Goal: Transaction & Acquisition: Download file/media

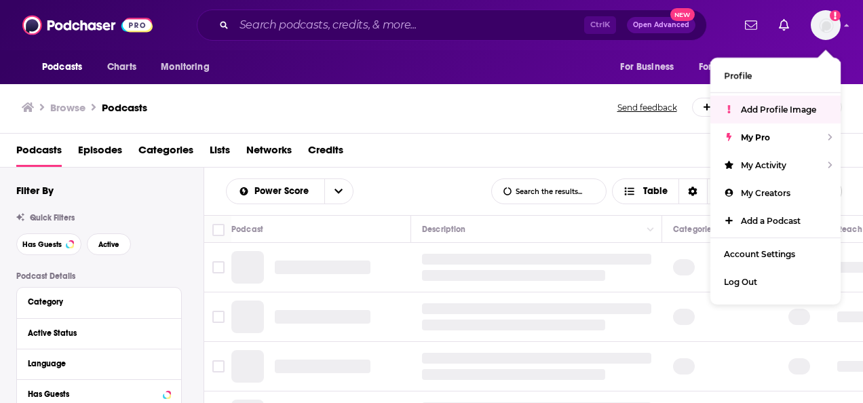
click at [503, 106] on div "Browse Podcasts" at bounding box center [320, 107] width 597 height 19
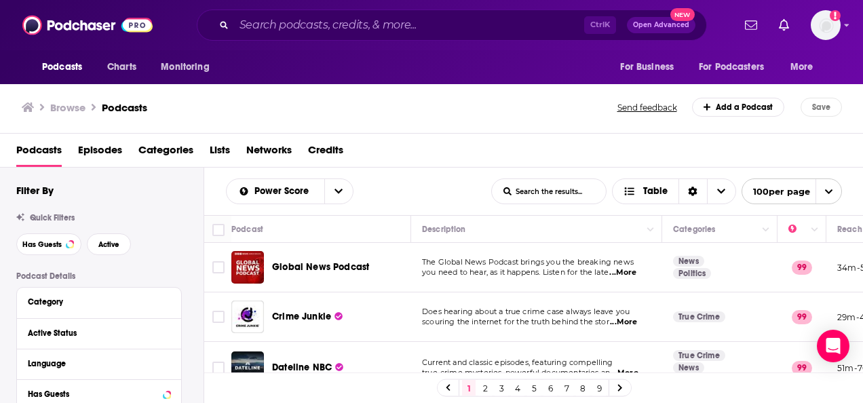
click at [431, 194] on div "Power Score List Search Input Search the results... Table" at bounding box center [358, 191] width 265 height 26
click at [57, 242] on span "Has Guests" at bounding box center [41, 244] width 39 height 7
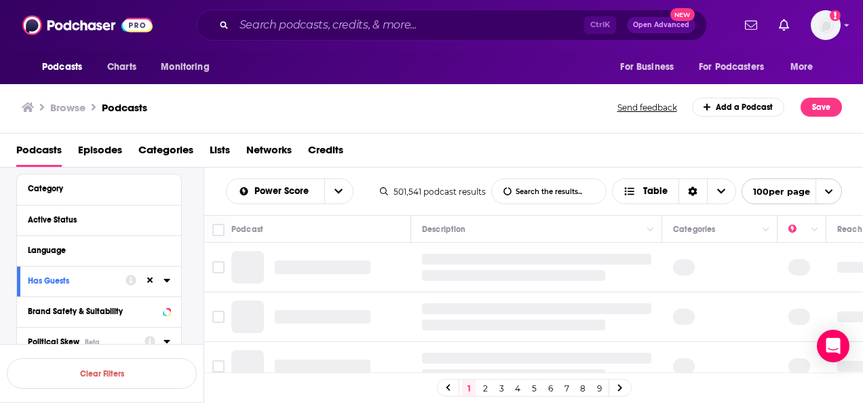
scroll to position [111, 0]
click at [134, 221] on div "Active Status" at bounding box center [82, 221] width 108 height 9
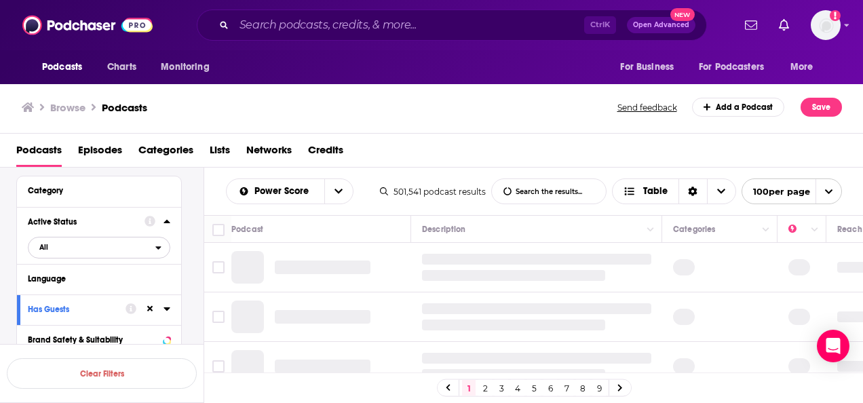
click at [155, 252] on span "All" at bounding box center [91, 247] width 127 height 18
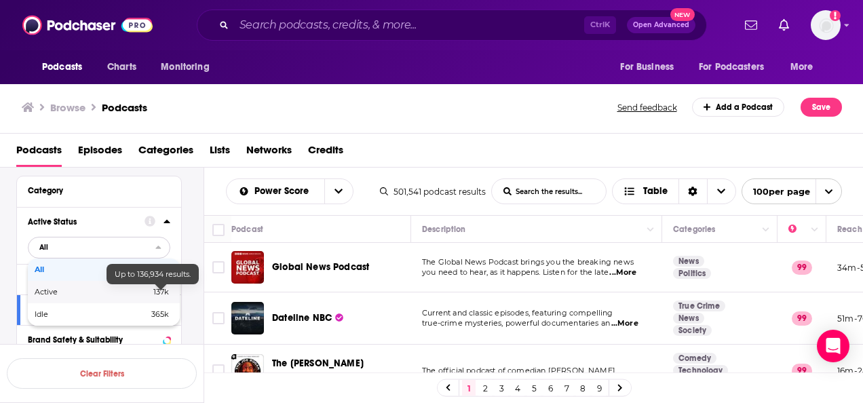
click at [155, 296] on span "137k" at bounding box center [161, 291] width 16 height 9
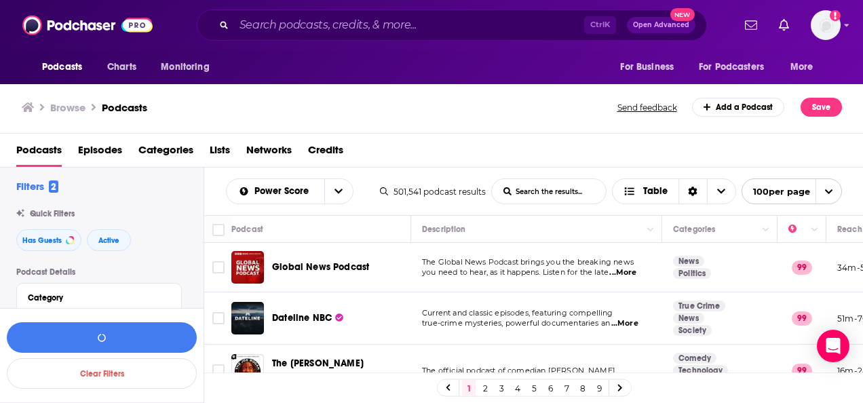
scroll to position [3, 0]
click at [141, 288] on div "Category" at bounding box center [99, 299] width 164 height 31
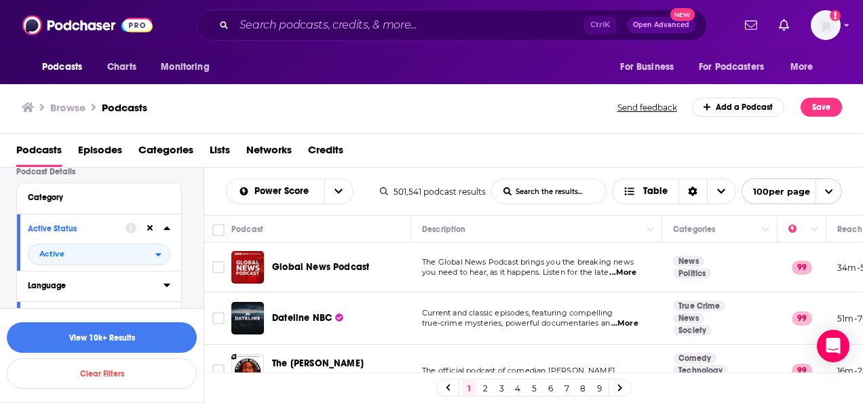
scroll to position [105, 0]
click at [43, 194] on div "Category" at bounding box center [91, 196] width 127 height 9
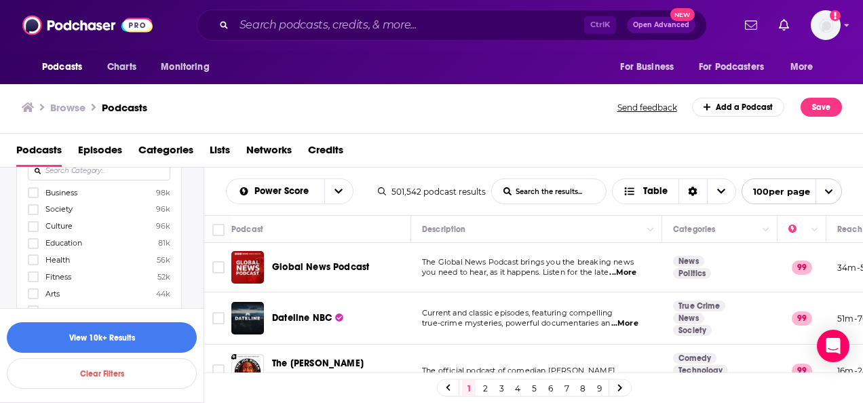
scroll to position [155, 0]
click at [35, 258] on icon at bounding box center [33, 259] width 8 height 8
click at [523, 188] on input "List Search Input" at bounding box center [549, 191] width 114 height 24
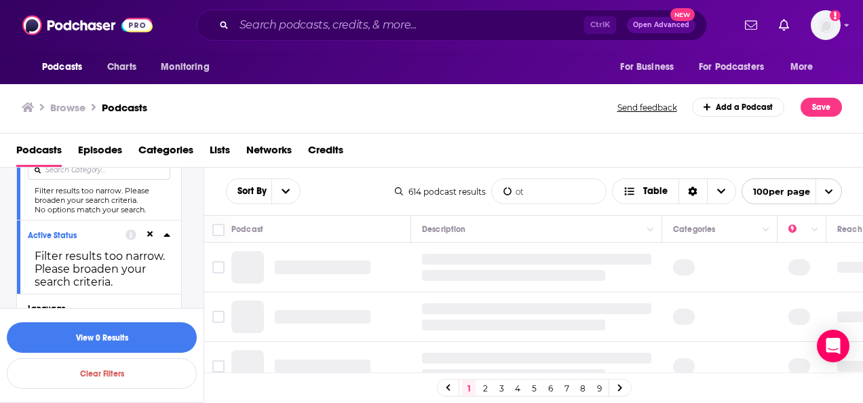
type input "o"
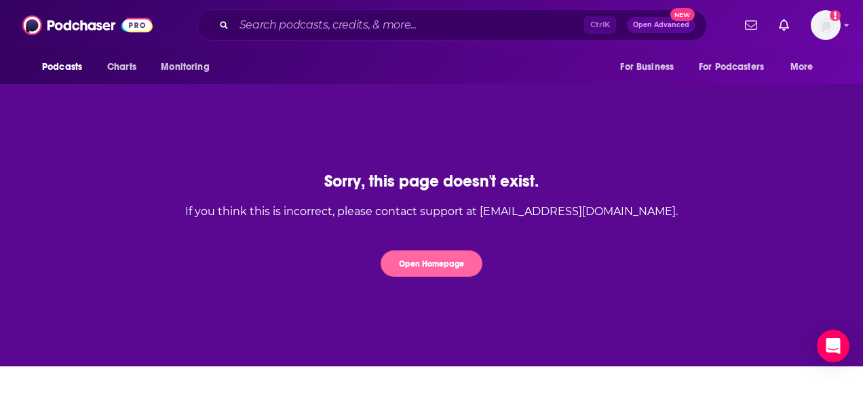
click at [430, 266] on button "Open Homepage" at bounding box center [431, 263] width 102 height 26
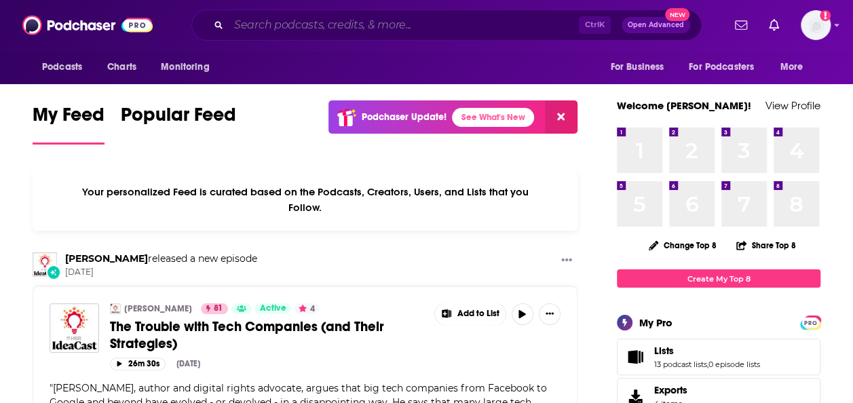
click at [271, 18] on input "Search podcasts, credits, & more..." at bounding box center [404, 25] width 350 height 22
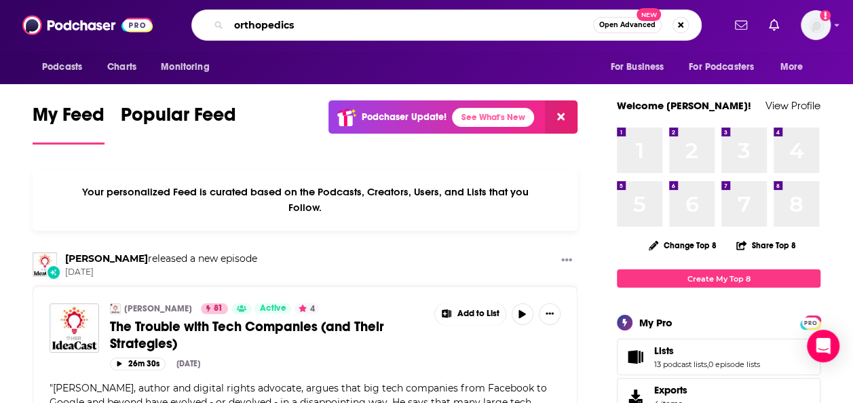
type input "orthopedics"
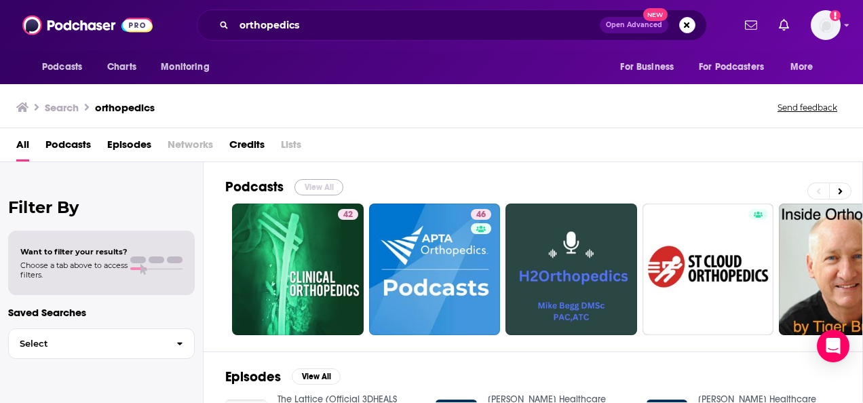
click at [319, 183] on button "View All" at bounding box center [318, 187] width 49 height 16
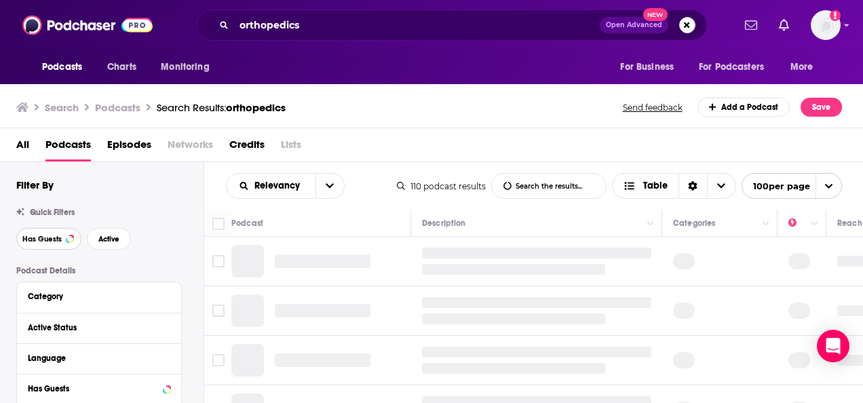
click at [53, 236] on span "Has Guests" at bounding box center [41, 238] width 39 height 7
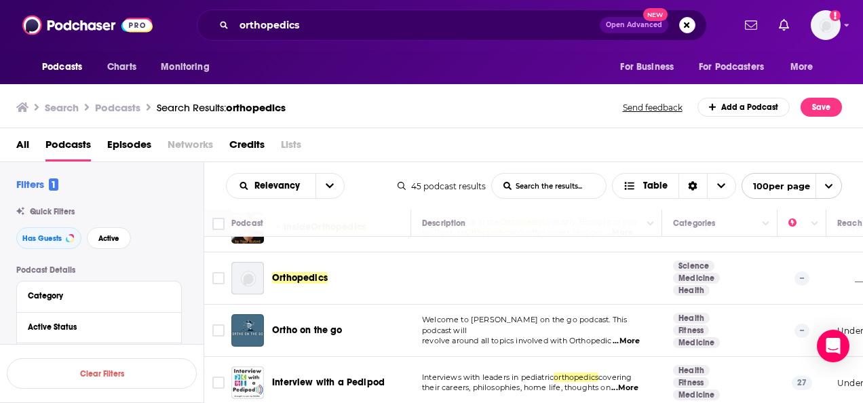
scroll to position [68, 0]
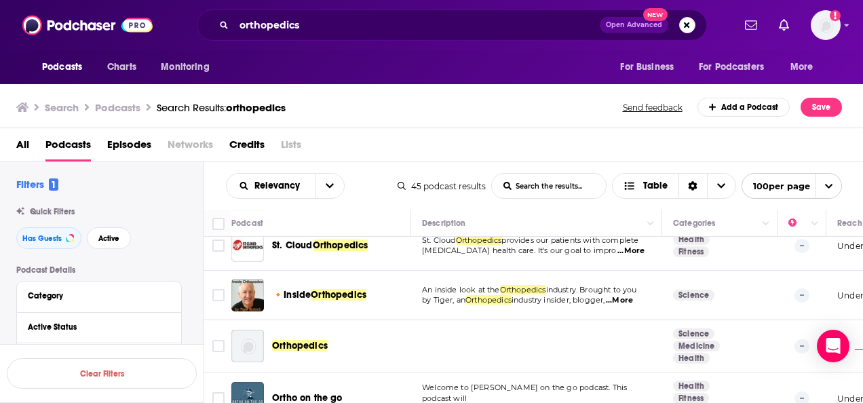
click at [629, 300] on span "...More" at bounding box center [619, 300] width 27 height 11
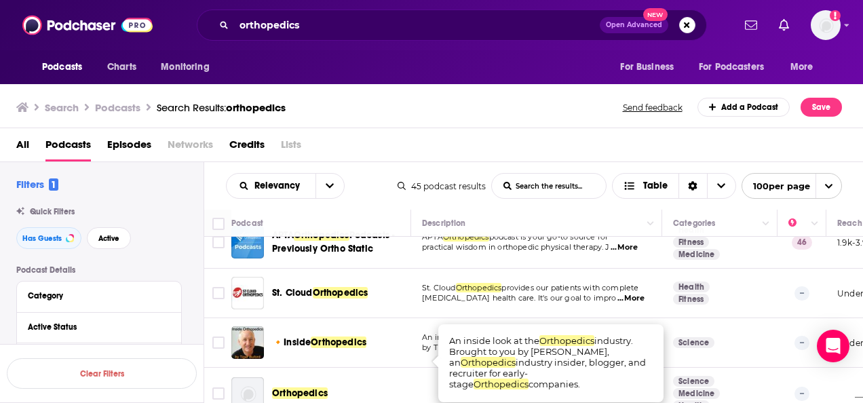
scroll to position [0, 0]
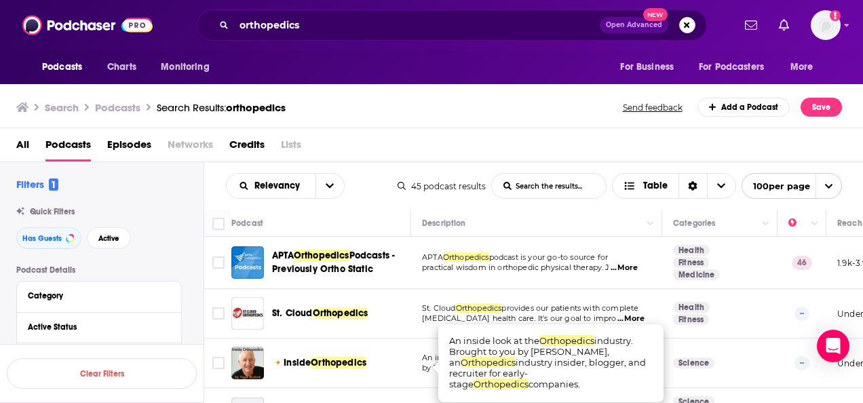
click at [624, 267] on span "...More" at bounding box center [623, 267] width 27 height 11
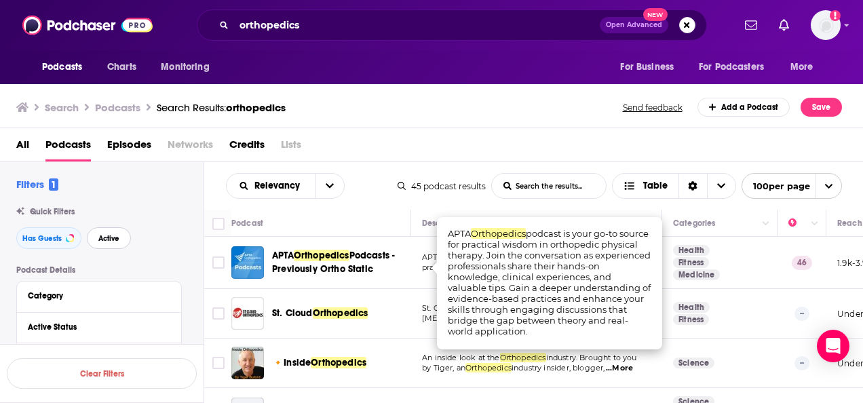
click at [115, 235] on span "Active" at bounding box center [108, 238] width 21 height 7
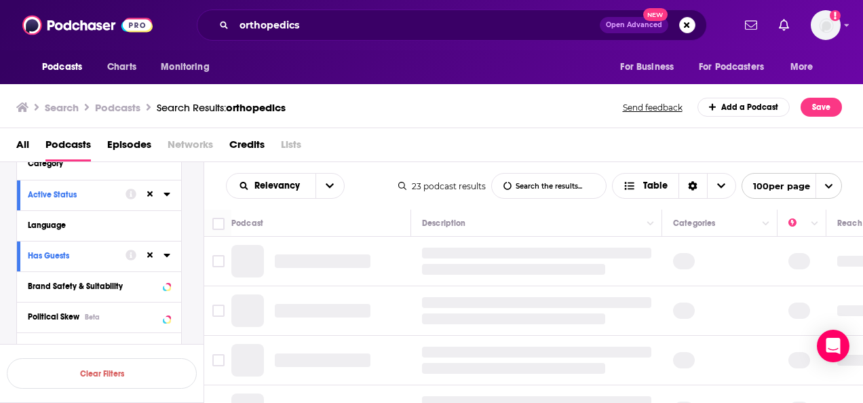
scroll to position [136, 0]
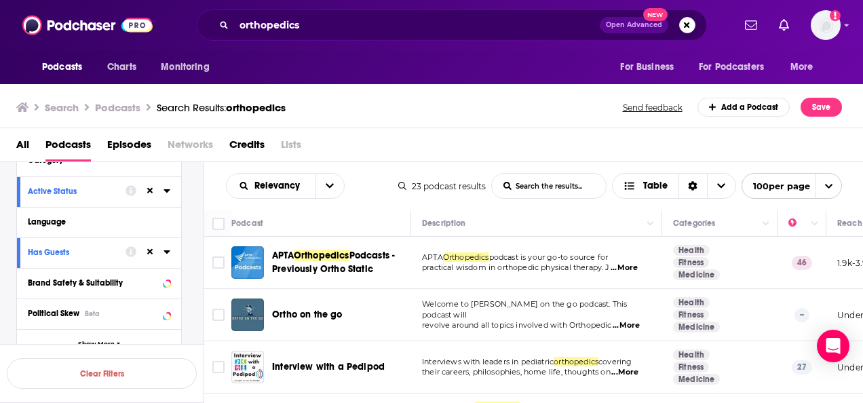
click at [625, 266] on span "...More" at bounding box center [623, 267] width 27 height 11
click at [216, 265] on input "Toggle select row" at bounding box center [218, 262] width 12 height 12
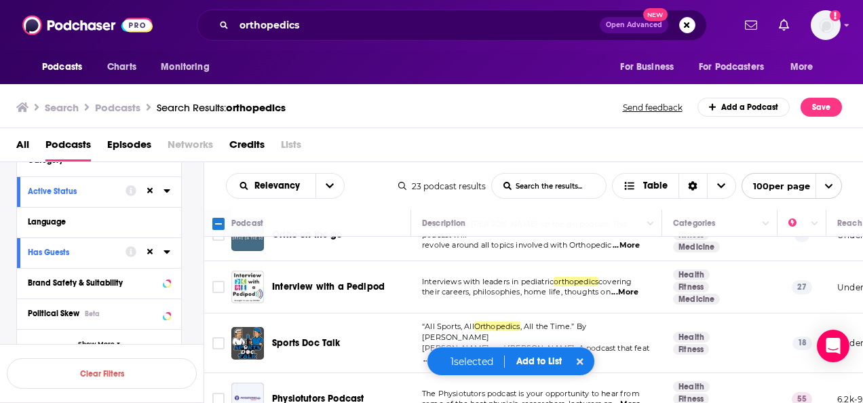
scroll to position [68, 0]
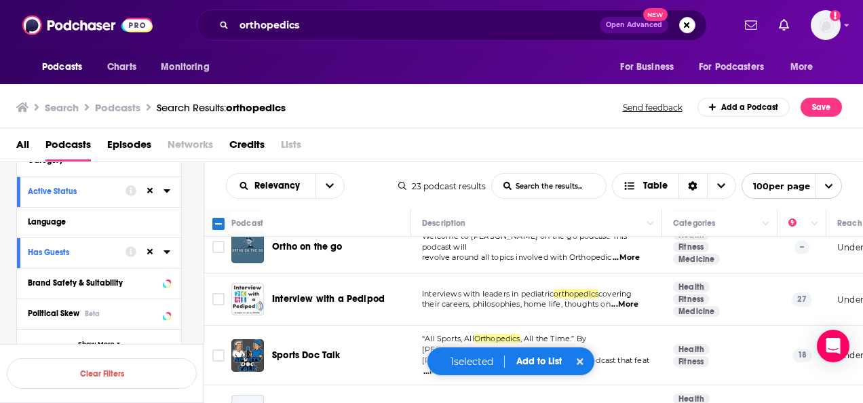
click at [627, 302] on span "...More" at bounding box center [624, 304] width 27 height 11
click at [600, 266] on td "Welcome to Ortho on the go podcast. This podcast will revolve around all topics…" at bounding box center [536, 247] width 251 height 52
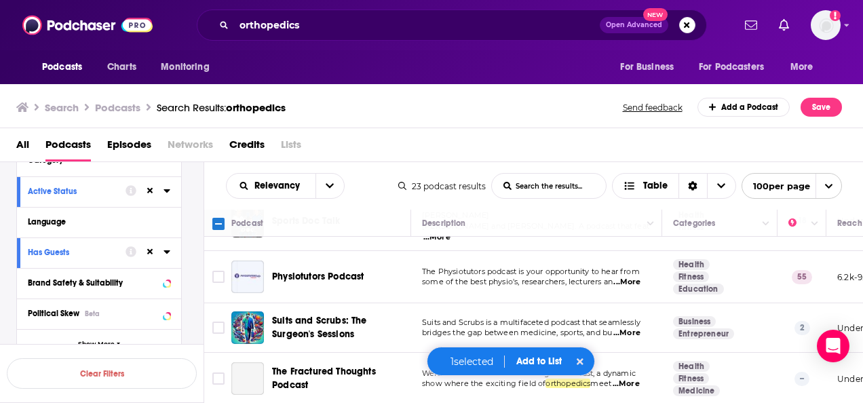
scroll to position [203, 0]
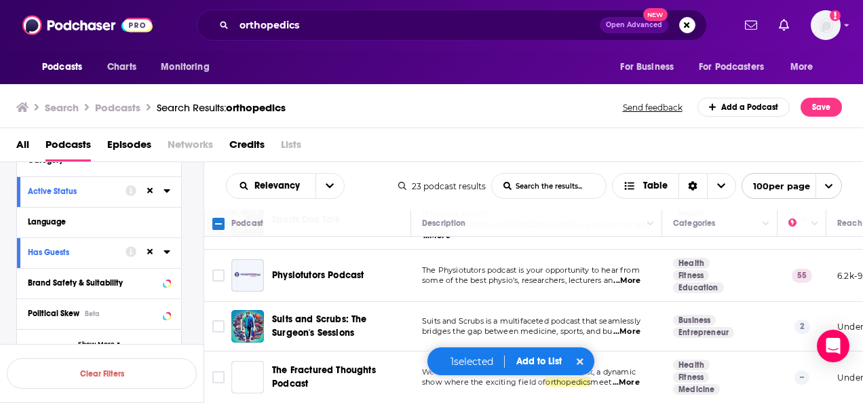
click at [629, 275] on span "...More" at bounding box center [626, 280] width 27 height 11
click at [410, 283] on td "Physiotutors Podcast" at bounding box center [321, 276] width 180 height 52
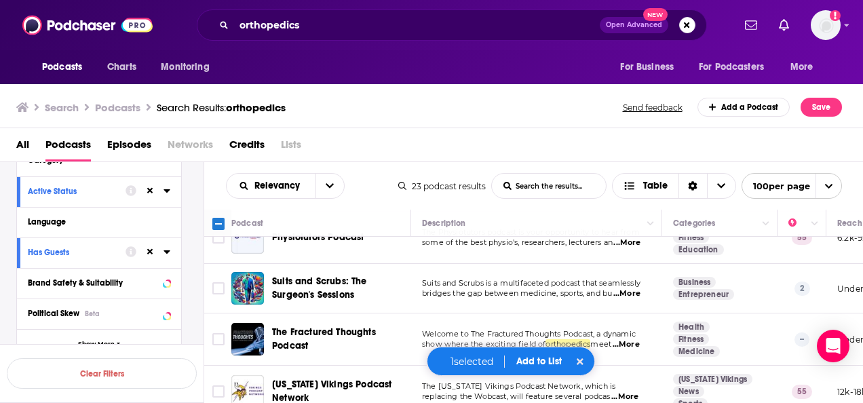
scroll to position [271, 0]
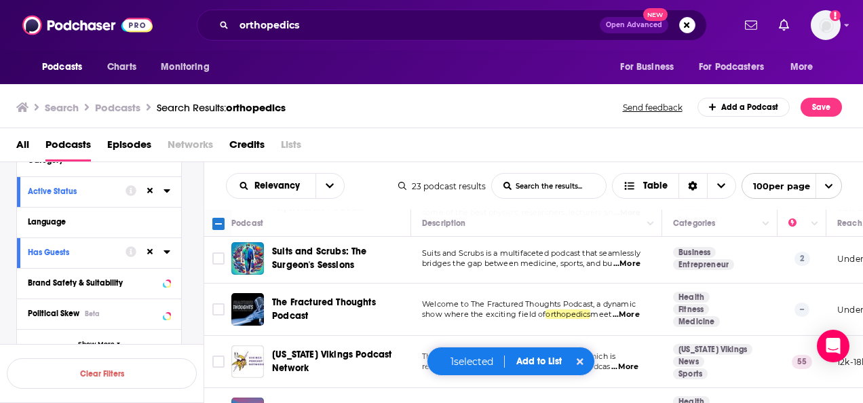
click at [631, 258] on span "...More" at bounding box center [626, 263] width 27 height 11
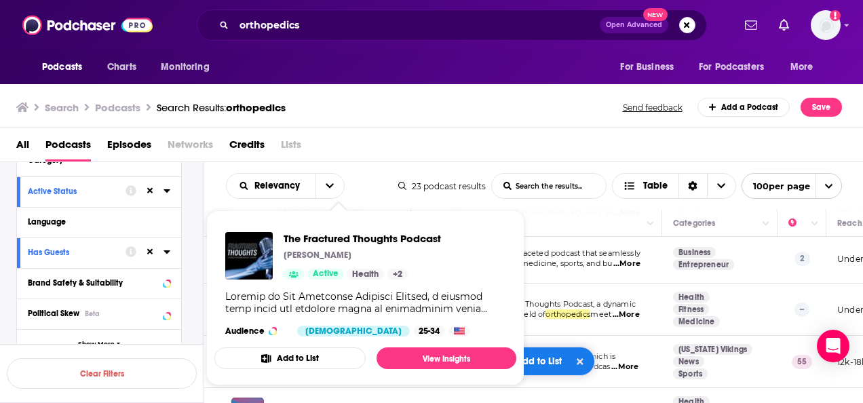
click at [393, 288] on div "The Fractured Thoughts Podcast Nishant Jayachandran Active Health + 2 Audience …" at bounding box center [365, 284] width 302 height 126
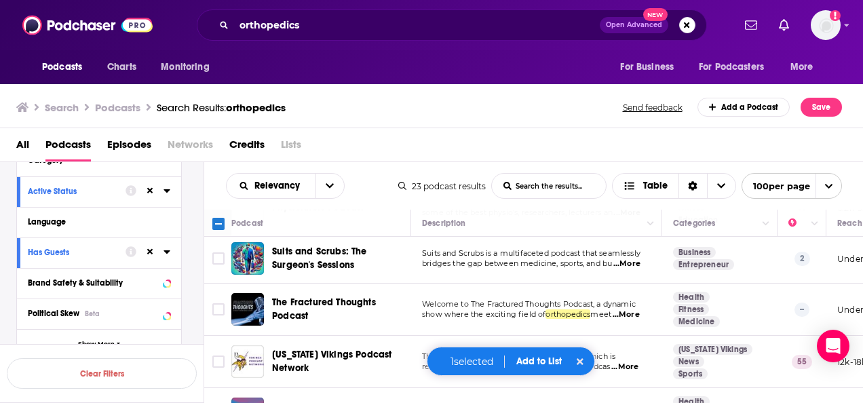
click at [627, 309] on span "...More" at bounding box center [625, 314] width 27 height 11
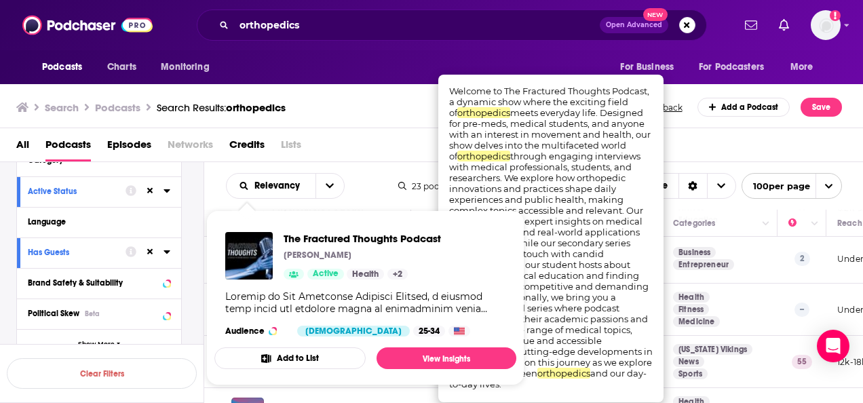
click at [391, 148] on div "All Podcasts Episodes Networks Credits Lists" at bounding box center [434, 148] width 836 height 28
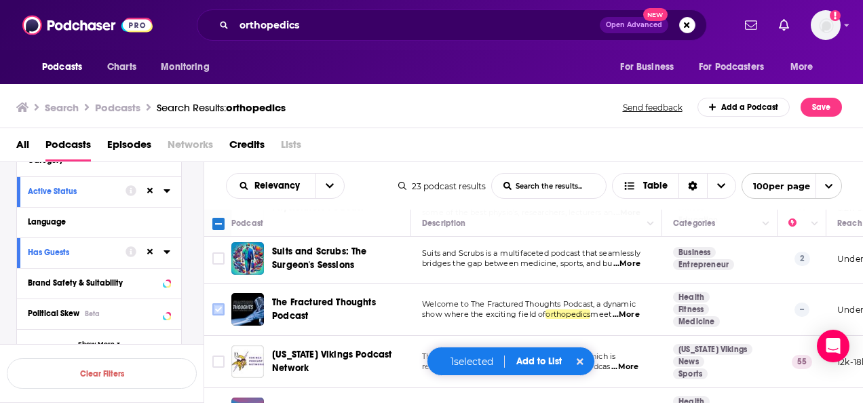
click at [220, 303] on input "Toggle select row" at bounding box center [218, 309] width 12 height 12
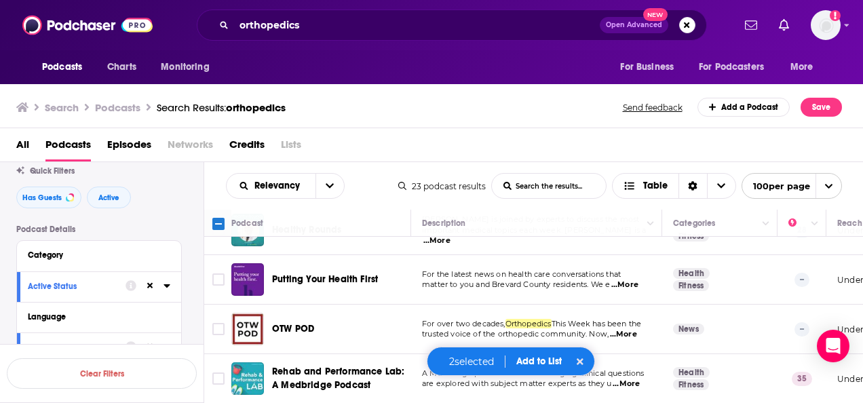
scroll to position [68, 0]
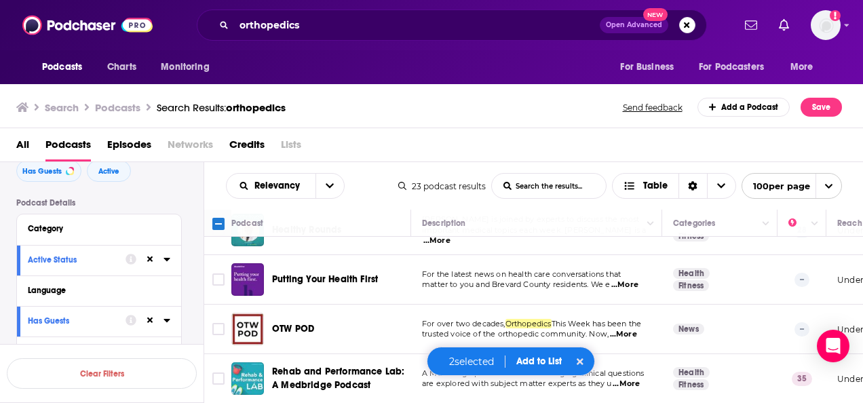
click at [167, 261] on icon at bounding box center [166, 259] width 6 height 3
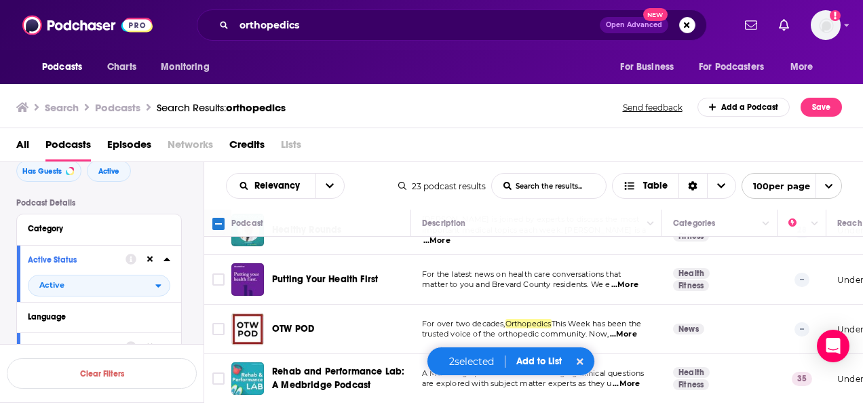
click at [168, 261] on icon at bounding box center [166, 259] width 6 height 3
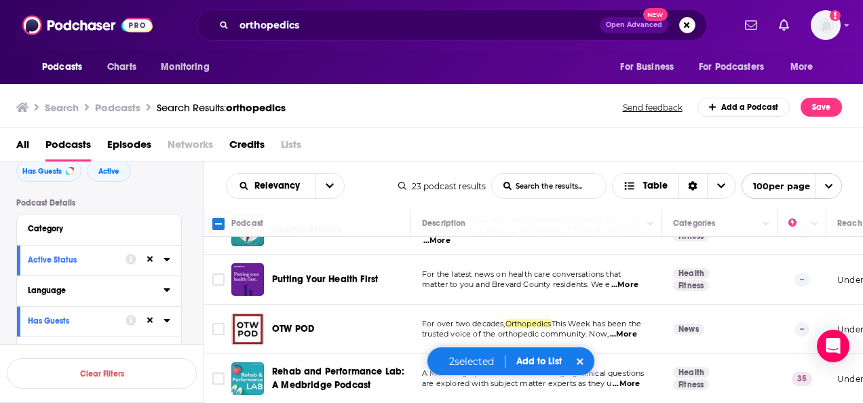
click at [160, 292] on button "Language" at bounding box center [96, 289] width 136 height 17
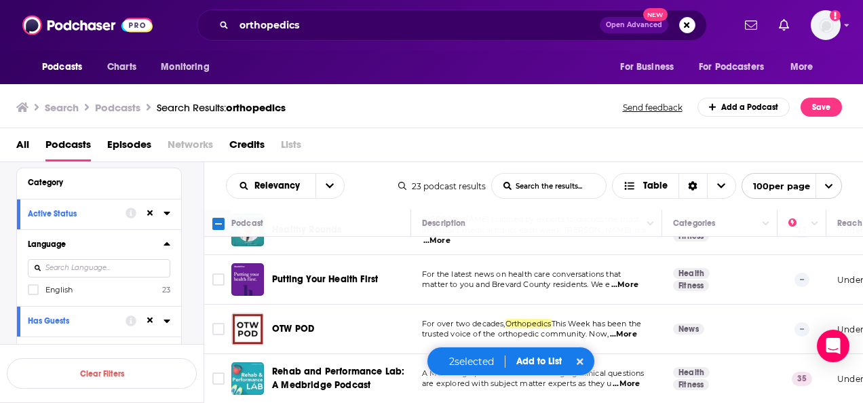
scroll to position [203, 0]
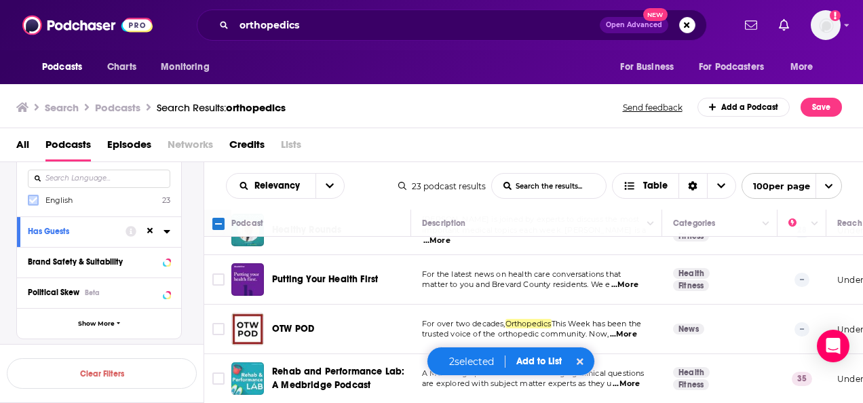
click at [31, 199] on icon at bounding box center [33, 200] width 8 height 8
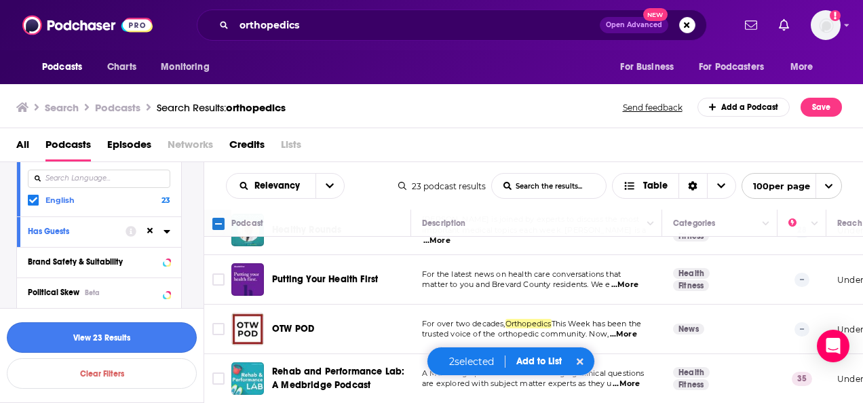
click at [107, 333] on button "View 23 Results" at bounding box center [102, 337] width 190 height 31
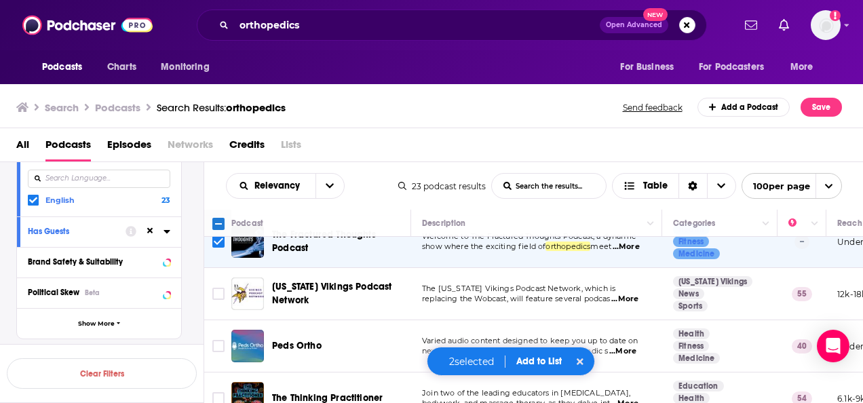
scroll to position [407, 0]
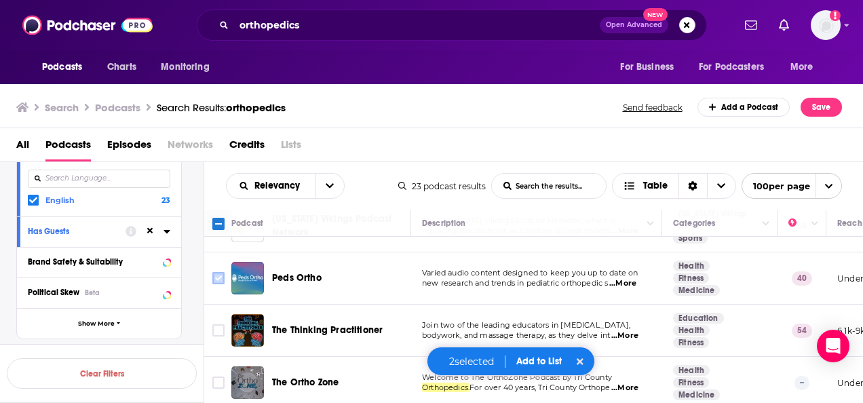
click at [222, 272] on input "Toggle select row" at bounding box center [218, 278] width 12 height 12
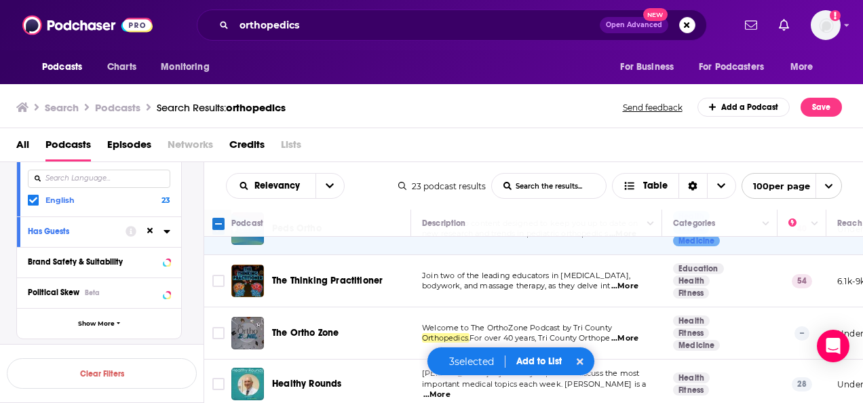
scroll to position [475, 0]
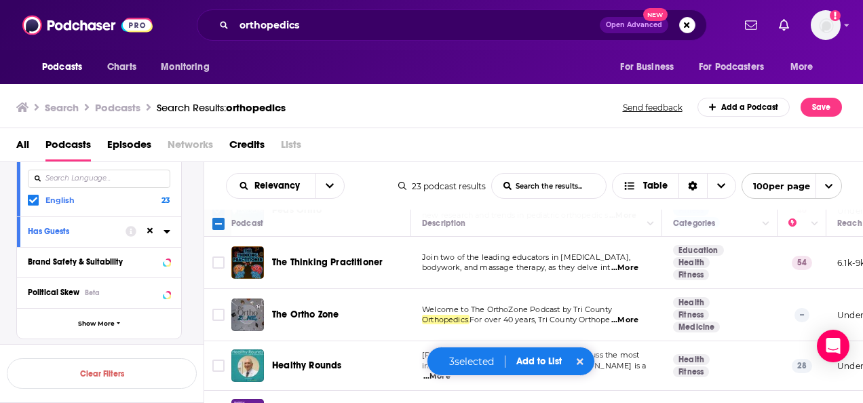
click at [629, 315] on span "...More" at bounding box center [624, 320] width 27 height 11
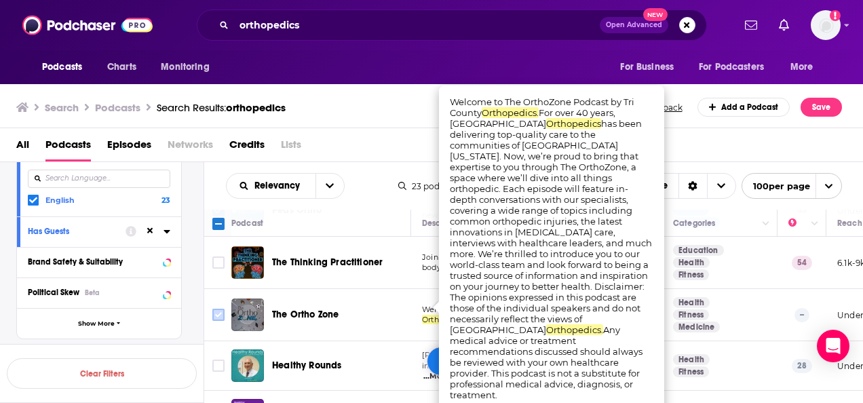
click at [216, 309] on input "Toggle select row" at bounding box center [218, 315] width 12 height 12
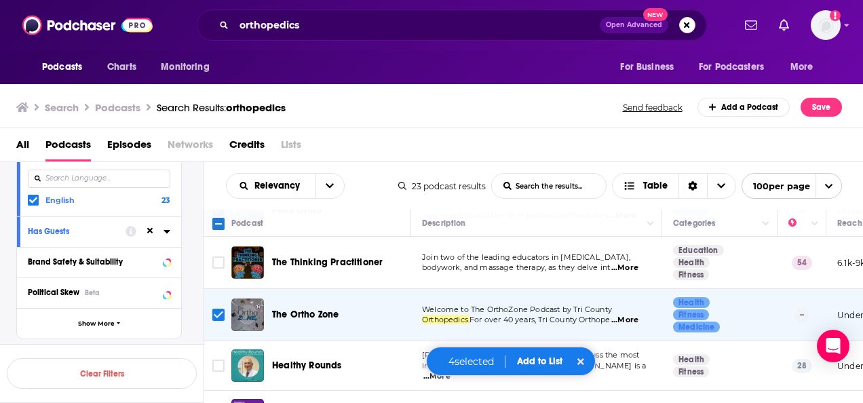
scroll to position [543, 0]
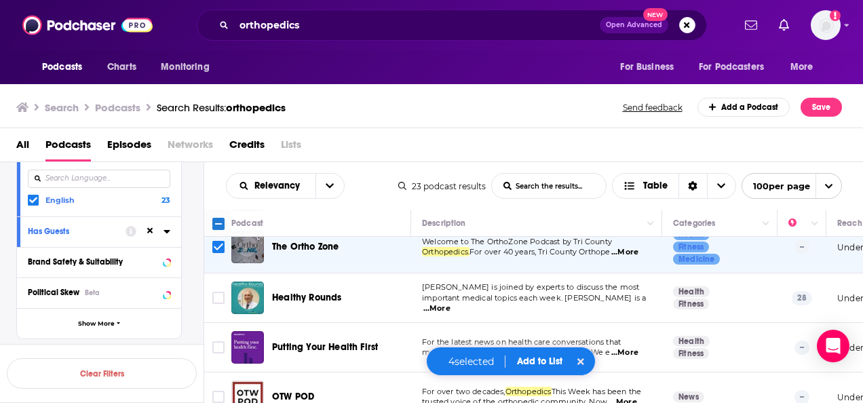
click at [450, 303] on span "...More" at bounding box center [436, 308] width 27 height 11
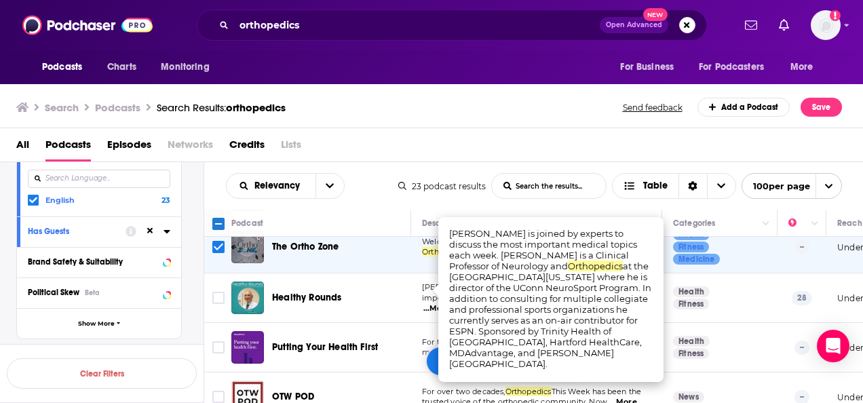
click at [424, 302] on td "Dr. Anthony Alessi is joined by experts to discuss the most important medical t…" at bounding box center [536, 298] width 251 height 50
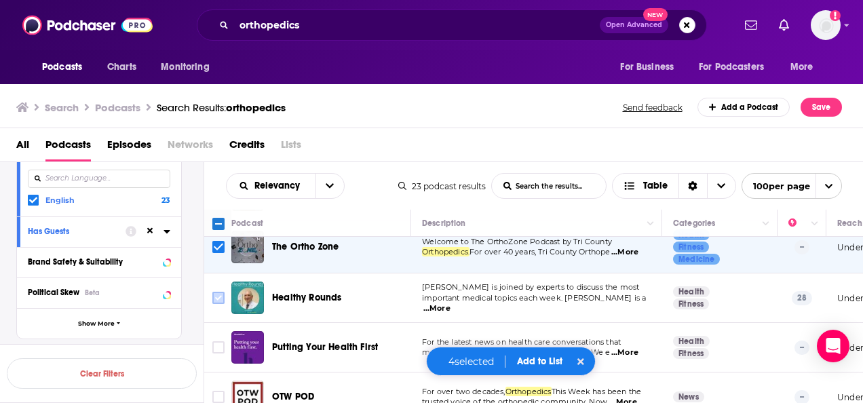
click at [219, 292] on input "Toggle select row" at bounding box center [218, 298] width 12 height 12
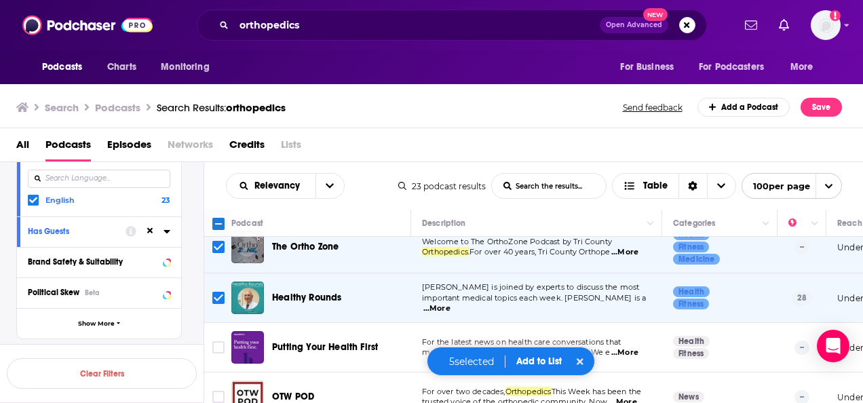
scroll to position [610, 0]
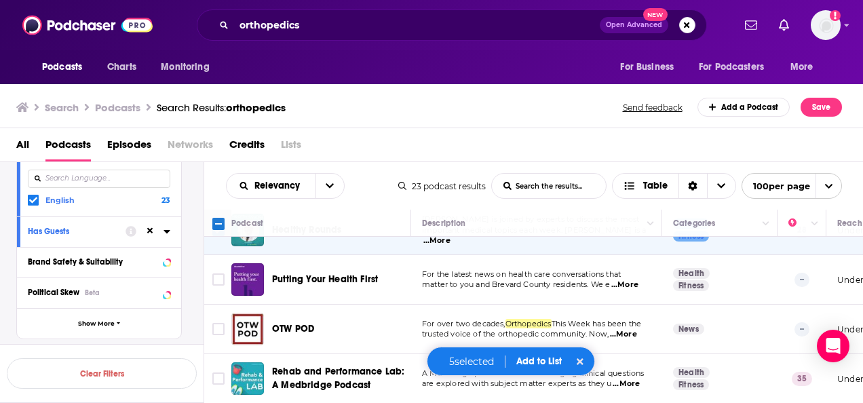
click at [620, 279] on span "...More" at bounding box center [624, 284] width 27 height 11
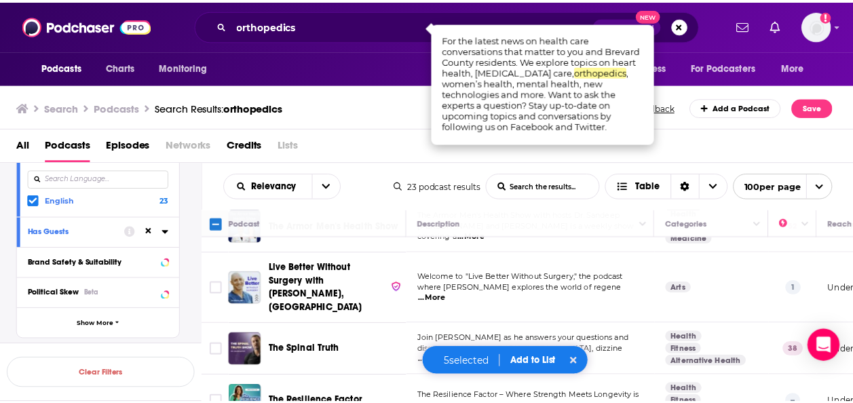
scroll to position [882, 0]
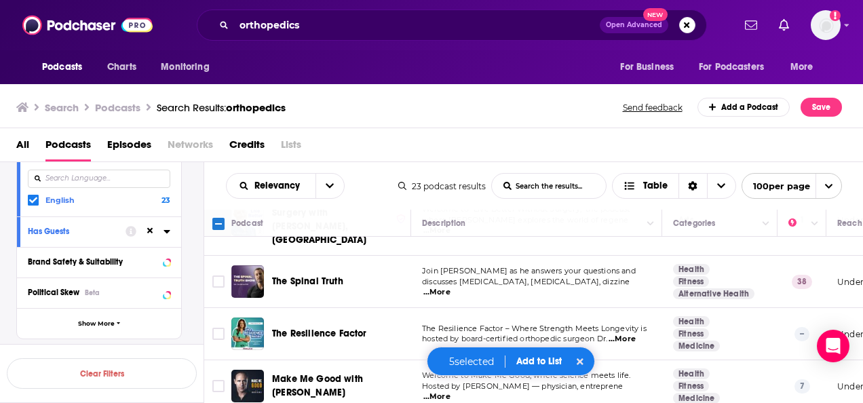
click at [450, 287] on span "...More" at bounding box center [436, 292] width 27 height 11
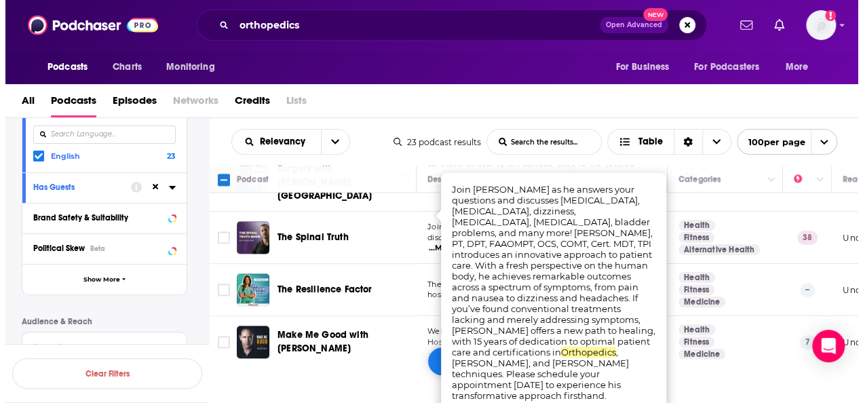
scroll to position [0, 0]
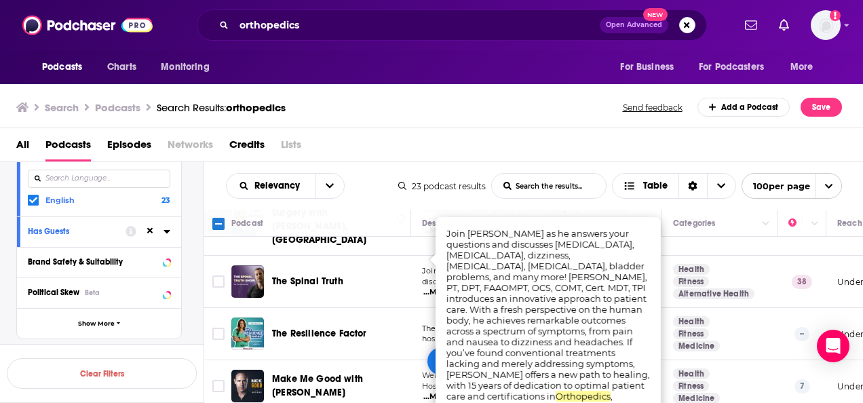
click at [431, 95] on div "Search Podcasts Search Results: orthopedics Send feedback Add a Podcast Save Al…" at bounding box center [431, 241] width 863 height 321
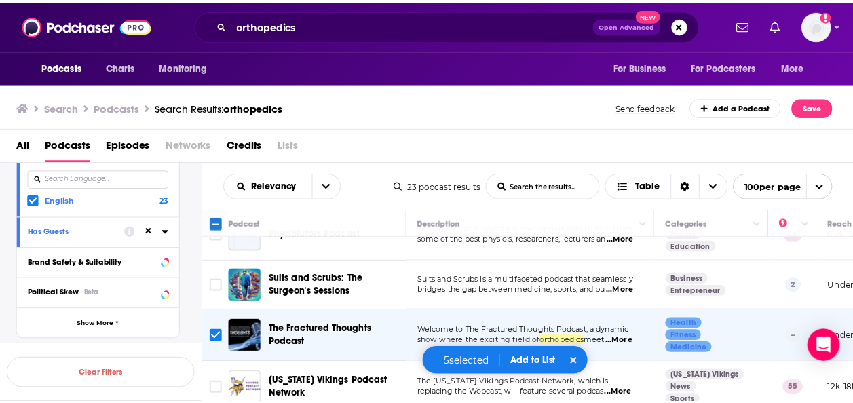
scroll to position [237, 0]
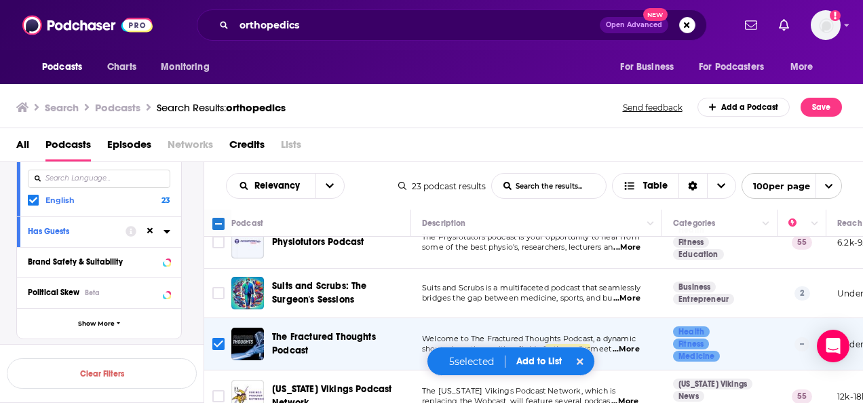
click at [542, 359] on button "Add to List" at bounding box center [538, 361] width 67 height 12
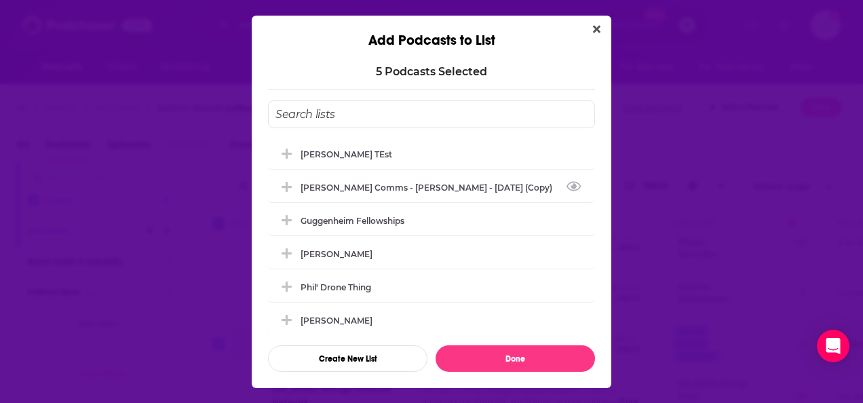
click at [383, 194] on div "[PERSON_NAME] Comms - [PERSON_NAME] - [DATE] (Copy)" at bounding box center [431, 187] width 327 height 30
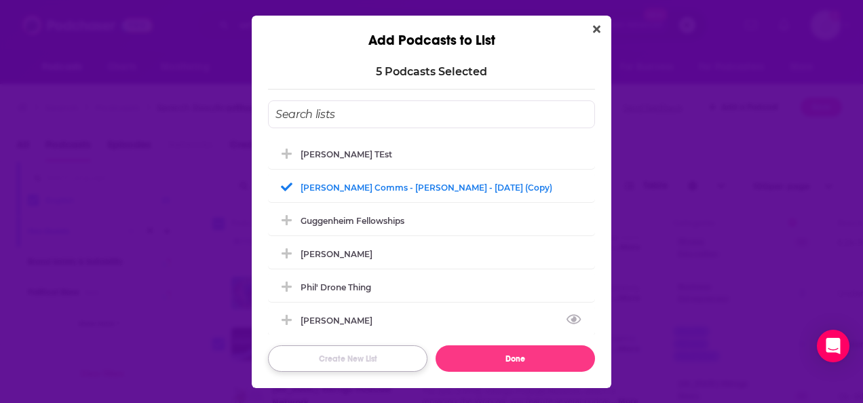
click at [349, 357] on button "Create New List" at bounding box center [347, 358] width 159 height 26
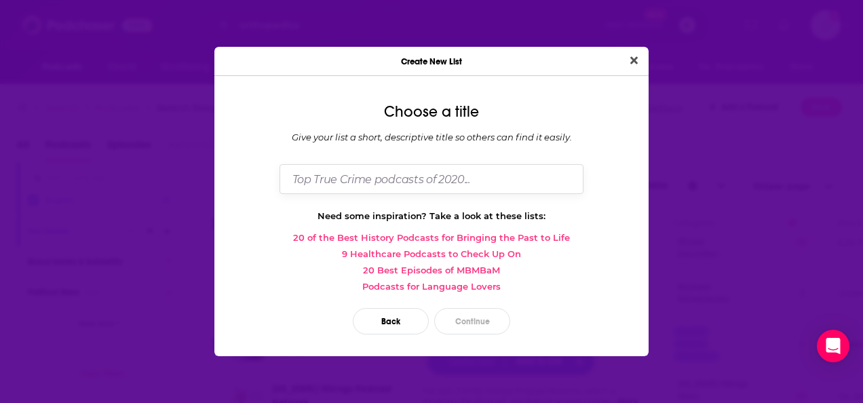
click at [445, 172] on input "Dialog" at bounding box center [431, 178] width 304 height 29
type input "S"
type input "Ortho Podcast"
click at [467, 326] on button "Continue" at bounding box center [472, 321] width 76 height 26
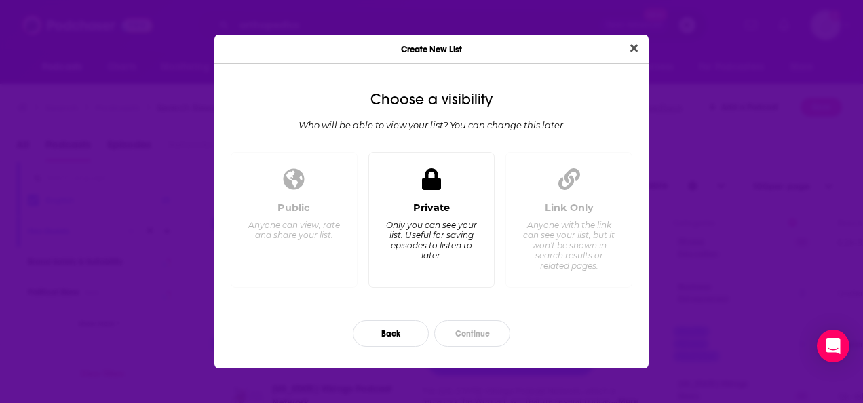
click at [421, 237] on div "Only you can see your list. Useful for saving episodes to listen to later." at bounding box center [431, 240] width 93 height 41
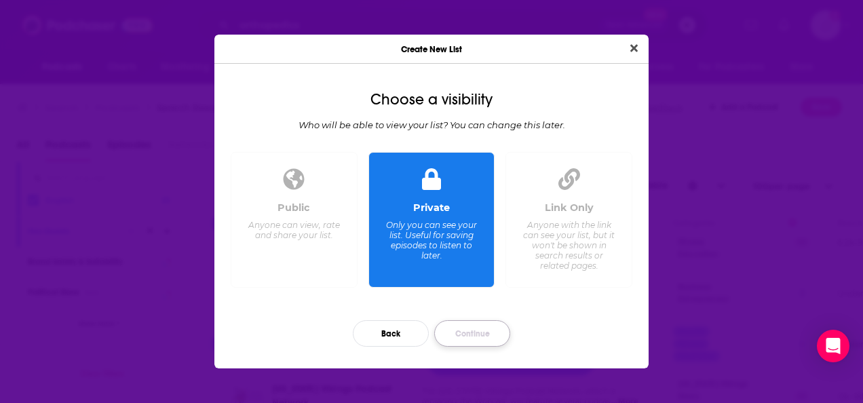
click at [462, 339] on button "Continue" at bounding box center [472, 333] width 76 height 26
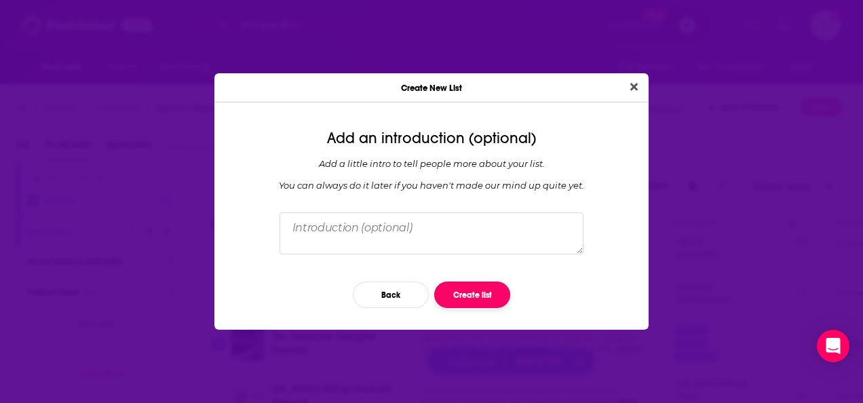
click at [452, 300] on button "Create list" at bounding box center [472, 294] width 76 height 26
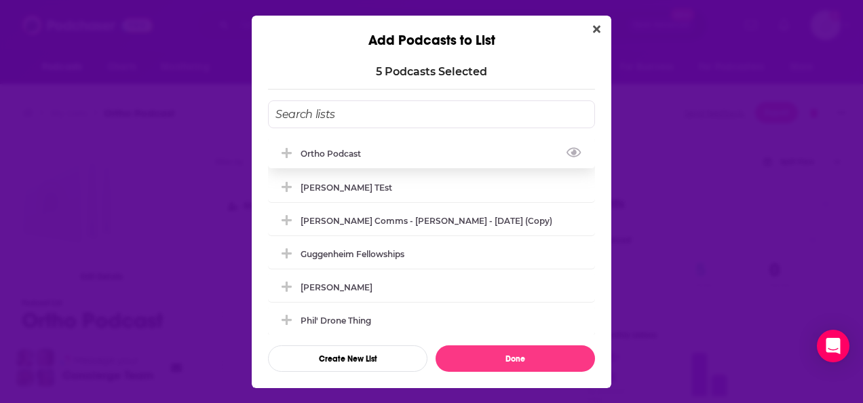
click at [358, 157] on div "Ortho Podcast" at bounding box center [334, 154] width 68 height 10
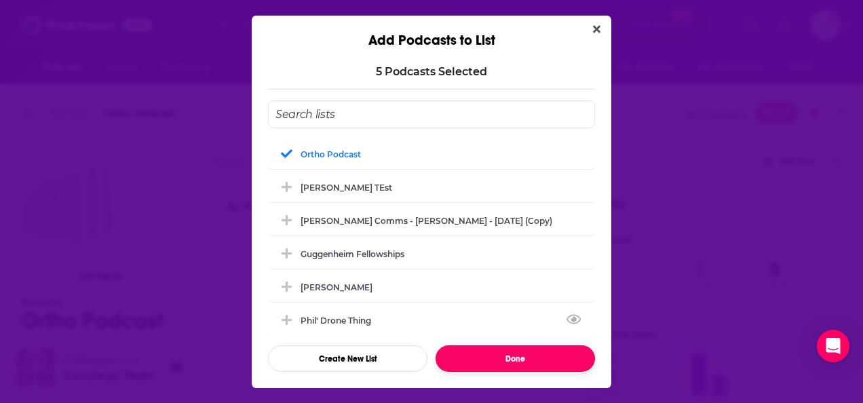
click at [465, 355] on button "Done" at bounding box center [514, 358] width 159 height 26
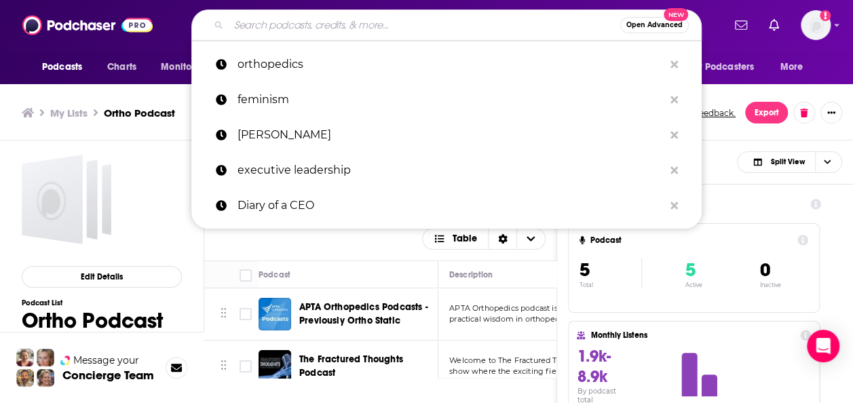
click at [231, 30] on input "Search podcasts, credits, & more..." at bounding box center [424, 25] width 391 height 22
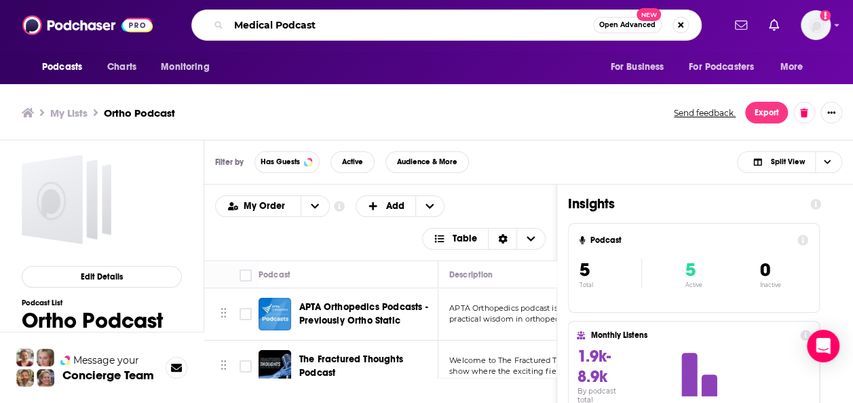
type input "Medical Podcast"
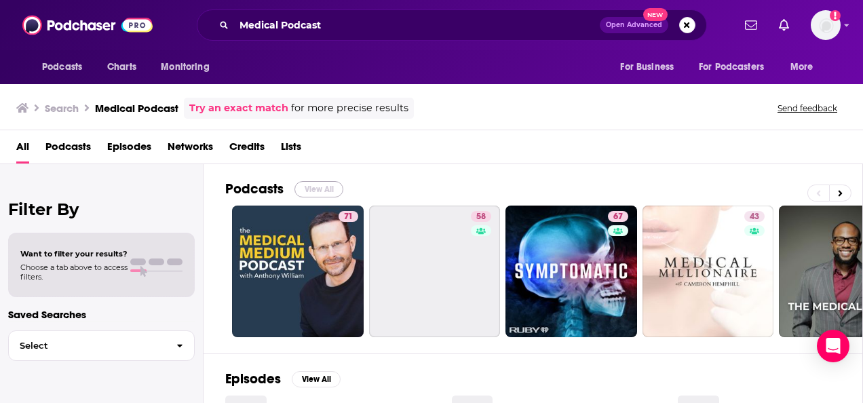
click at [309, 187] on button "View All" at bounding box center [318, 189] width 49 height 16
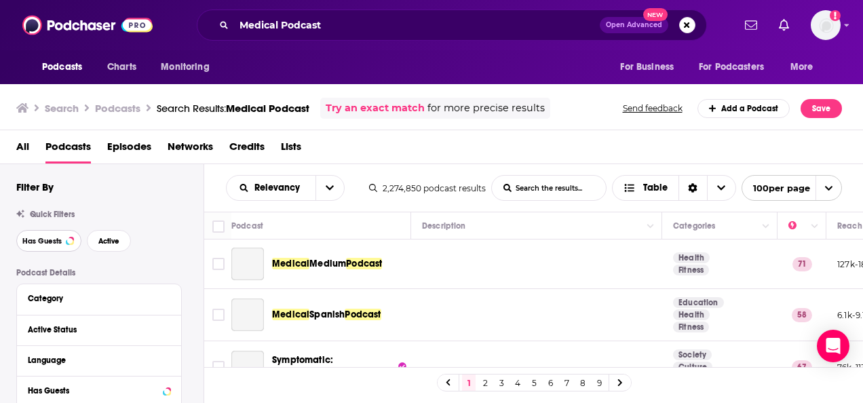
click at [44, 240] on span "Has Guests" at bounding box center [41, 240] width 39 height 7
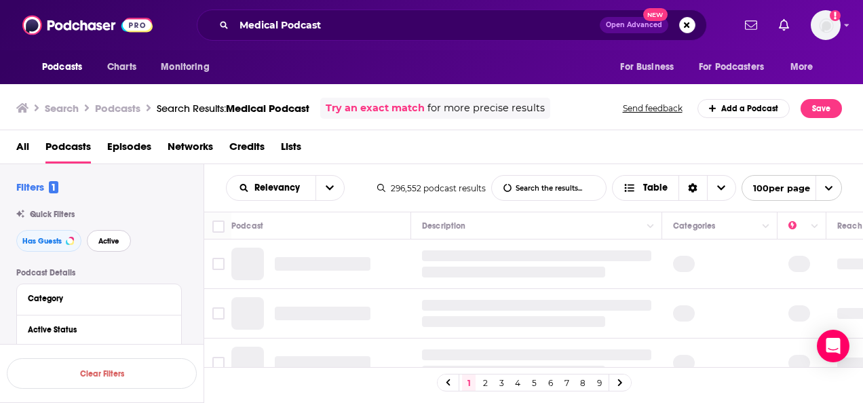
click at [111, 243] on span "Active" at bounding box center [108, 240] width 21 height 7
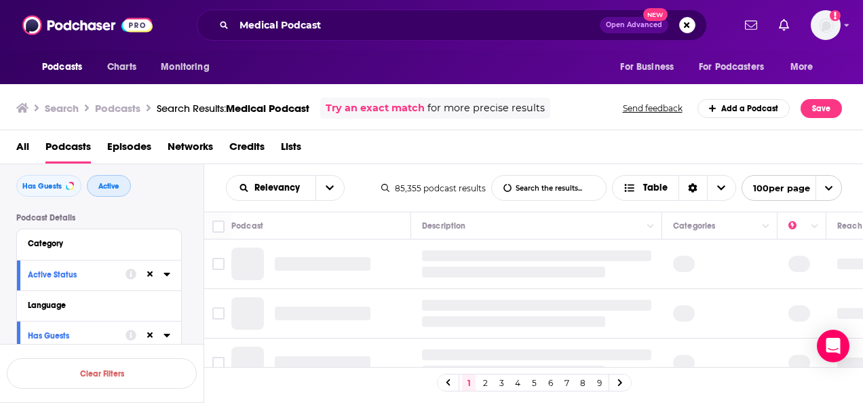
scroll to position [68, 0]
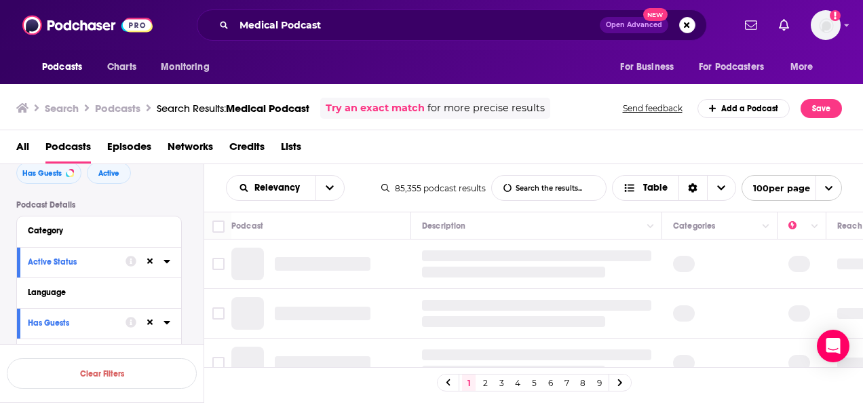
click at [166, 262] on icon at bounding box center [166, 261] width 7 height 11
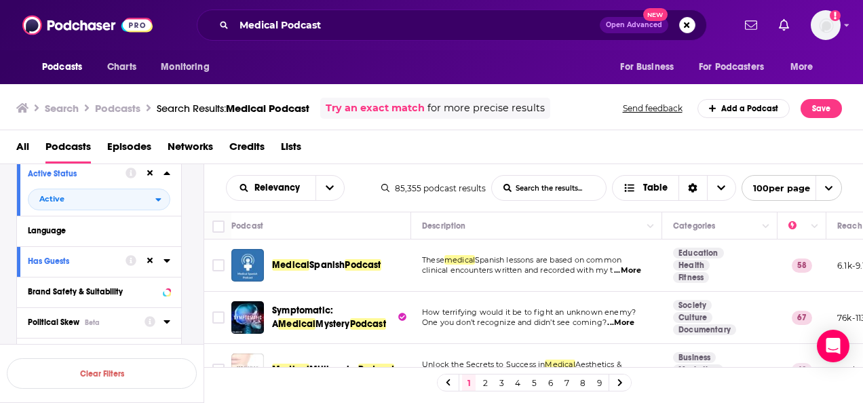
scroll to position [136, 0]
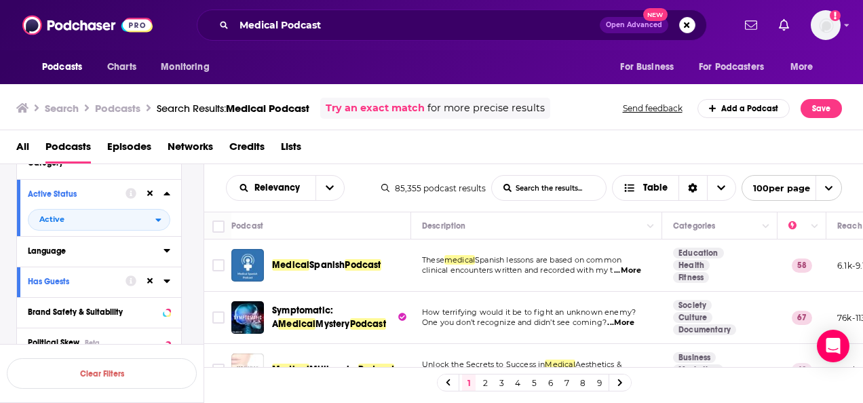
click at [165, 252] on icon at bounding box center [166, 250] width 7 height 11
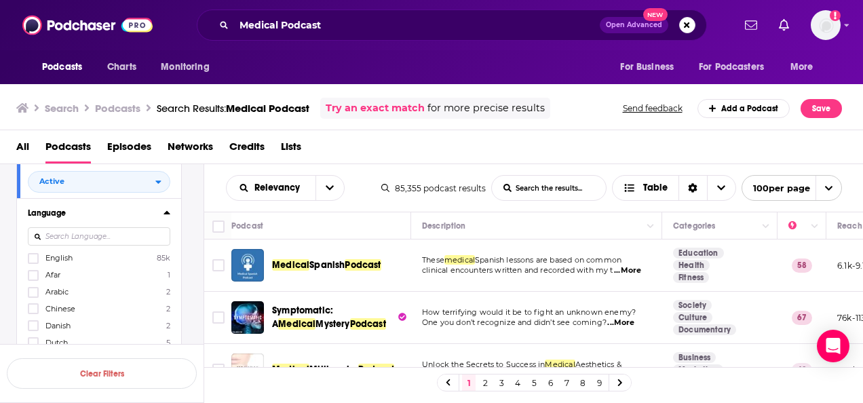
scroll to position [203, 0]
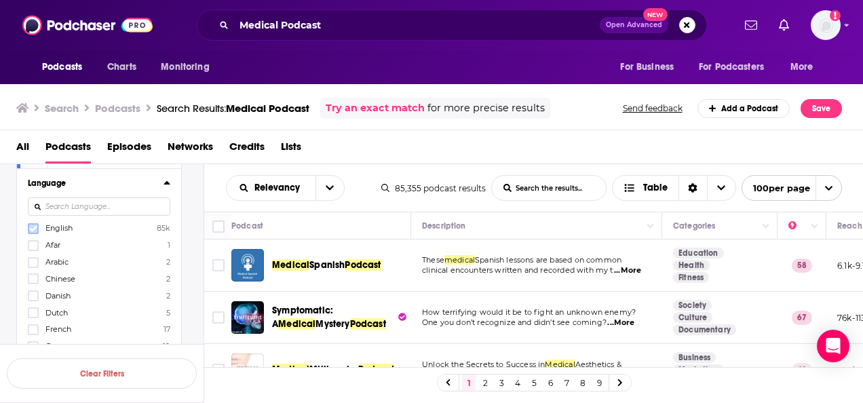
click at [33, 227] on icon at bounding box center [33, 228] width 8 height 8
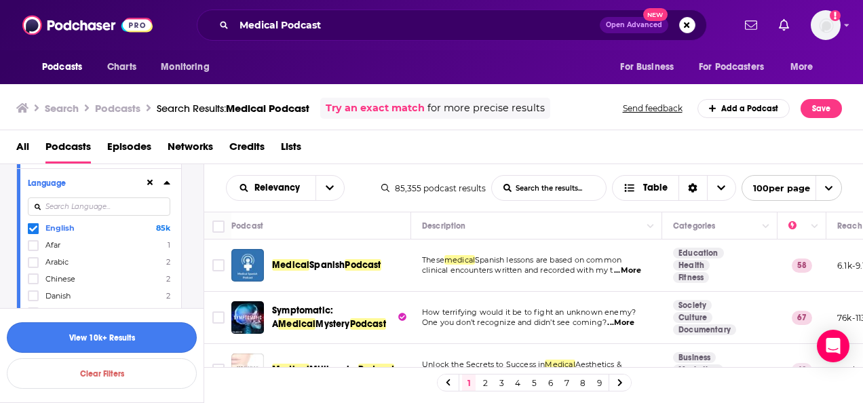
click at [100, 336] on button "View 10k+ Results" at bounding box center [102, 337] width 190 height 31
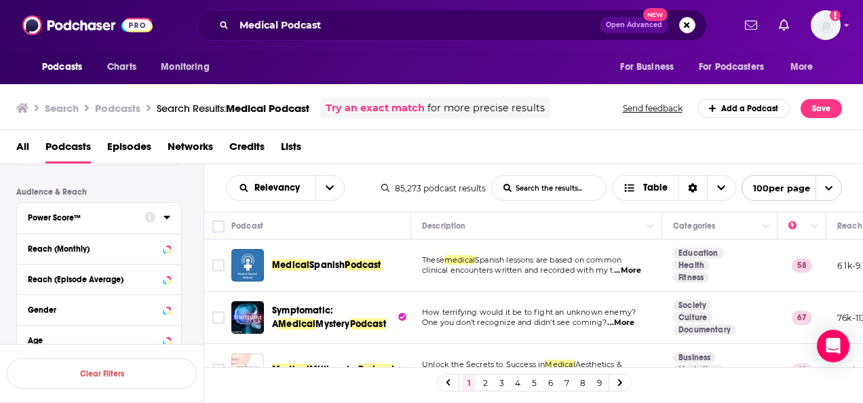
scroll to position [407, 0]
click at [814, 223] on icon "Column Actions" at bounding box center [814, 226] width 7 height 8
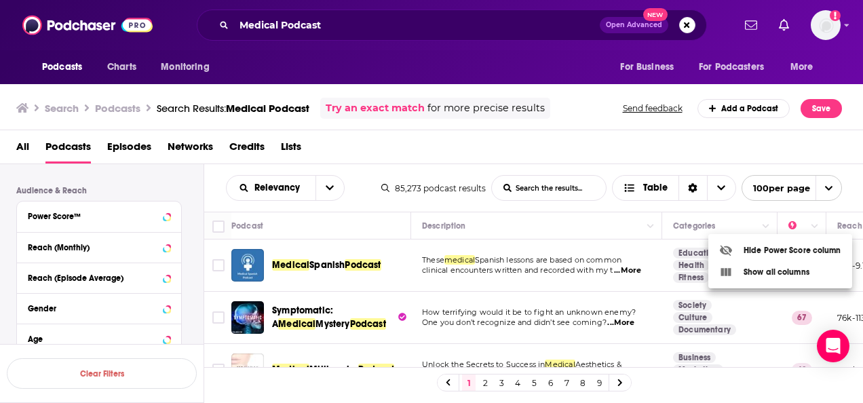
click at [814, 225] on div at bounding box center [431, 201] width 863 height 403
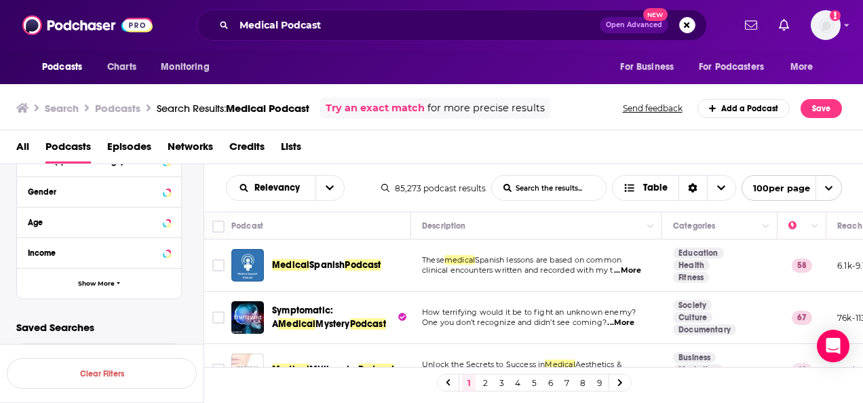
scroll to position [524, 0]
click at [324, 191] on button "open menu" at bounding box center [329, 188] width 28 height 24
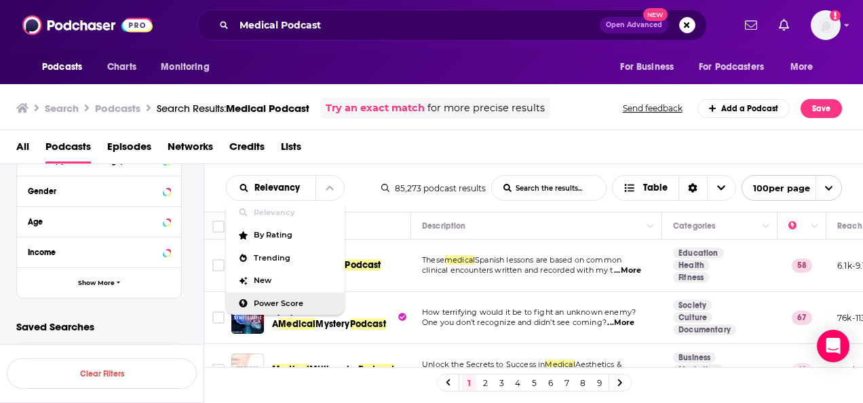
click at [269, 301] on span "Power Score" at bounding box center [294, 303] width 80 height 7
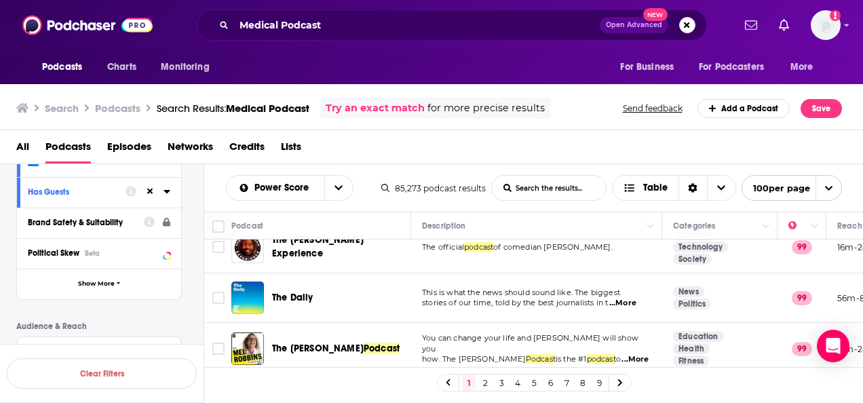
scroll to position [0, 0]
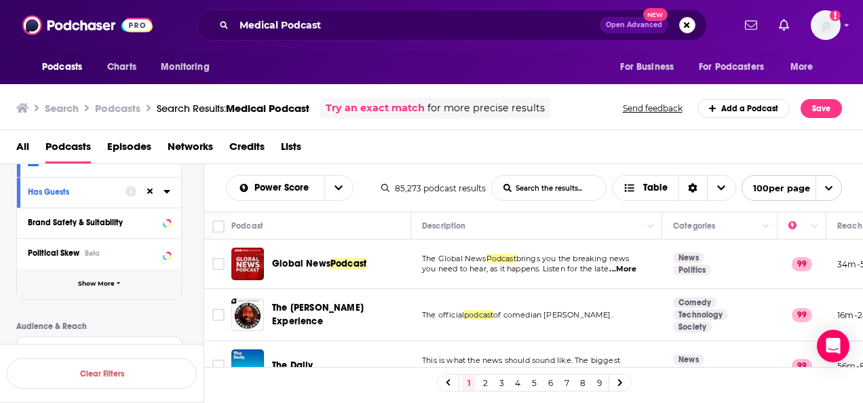
click at [96, 286] on span "Show More" at bounding box center [96, 283] width 37 height 7
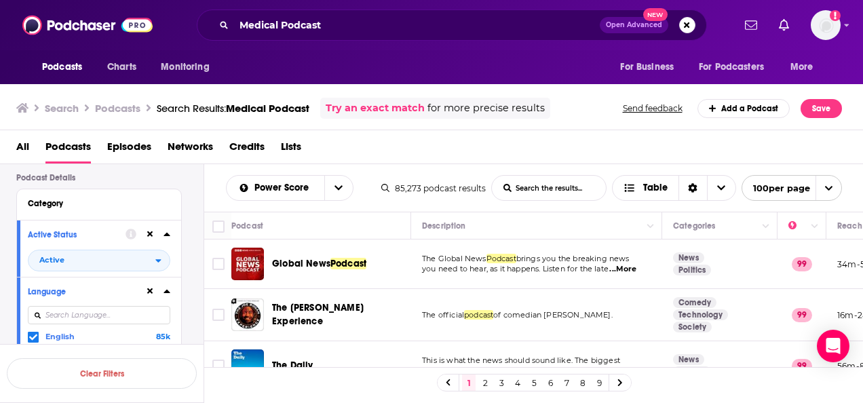
scroll to position [68, 0]
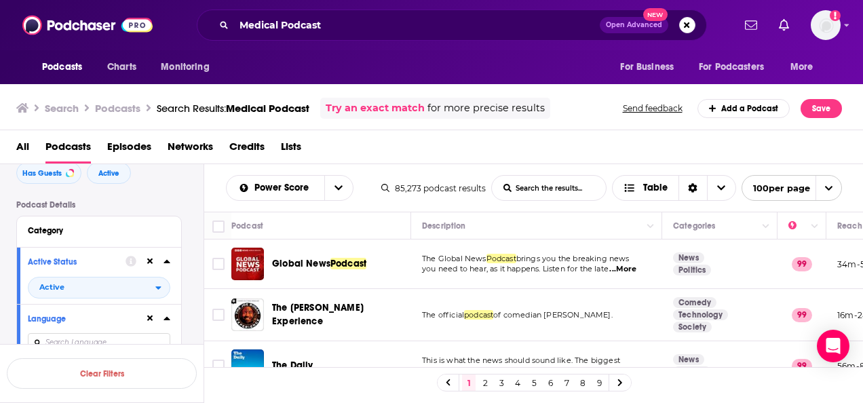
click at [114, 237] on button "Category" at bounding box center [99, 230] width 142 height 17
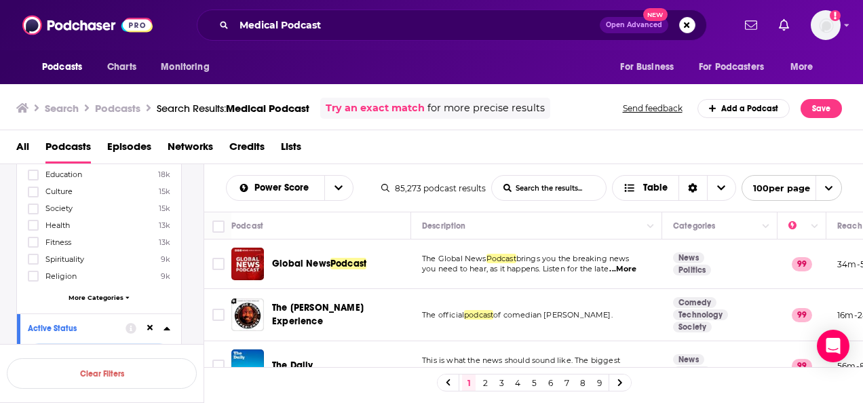
scroll to position [203, 0]
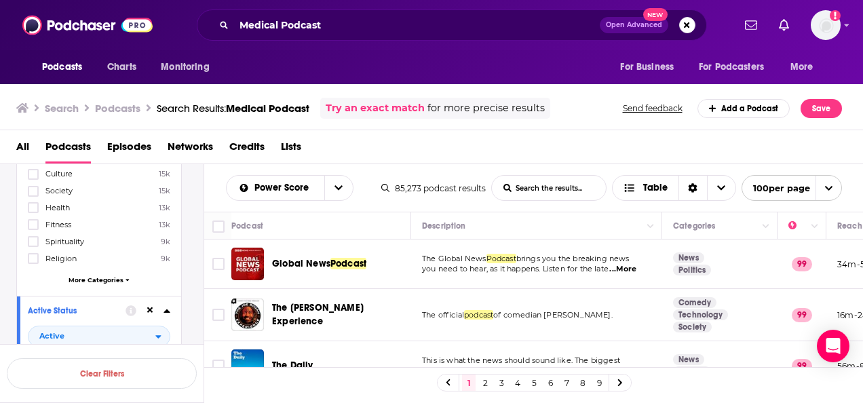
click at [94, 276] on span "More Categories" at bounding box center [95, 279] width 55 height 7
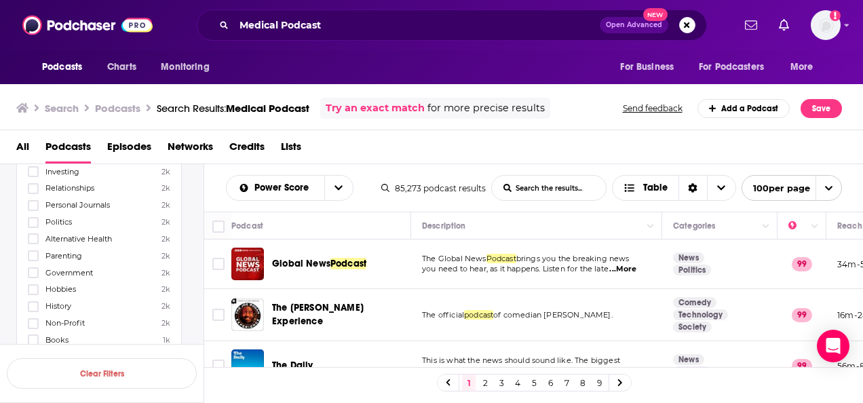
scroll to position [543, 0]
click at [35, 218] on icon at bounding box center [33, 222] width 8 height 8
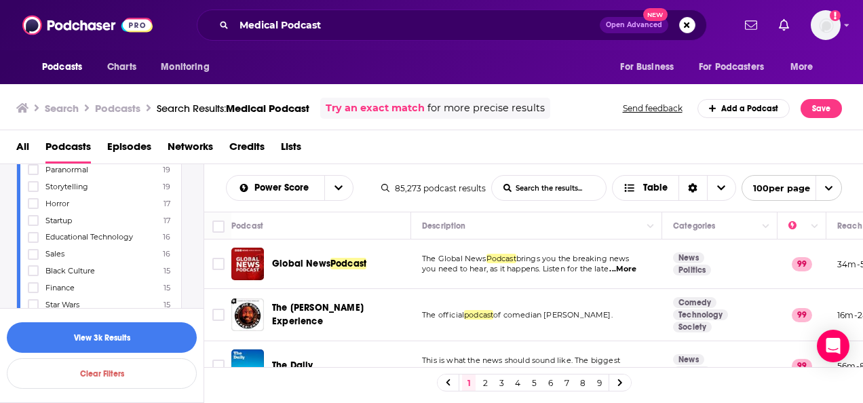
scroll to position [2035, 0]
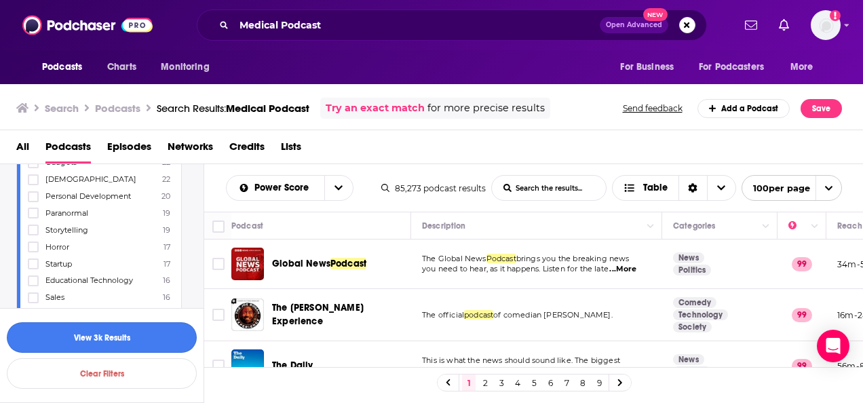
click at [90, 342] on button "View 3k Results" at bounding box center [102, 337] width 190 height 31
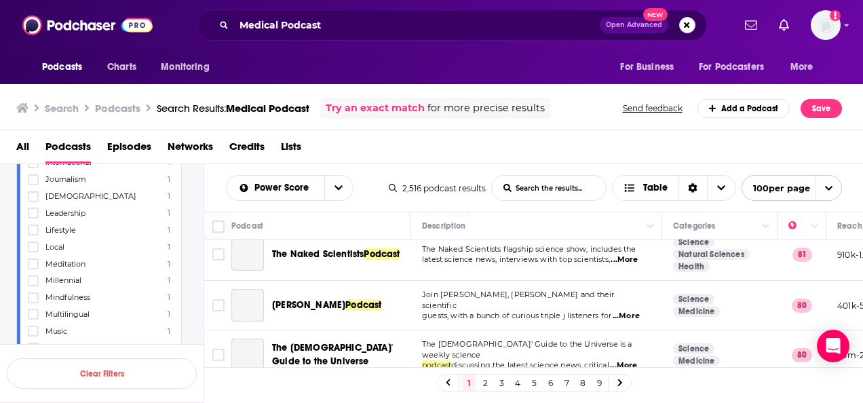
scroll to position [271, 0]
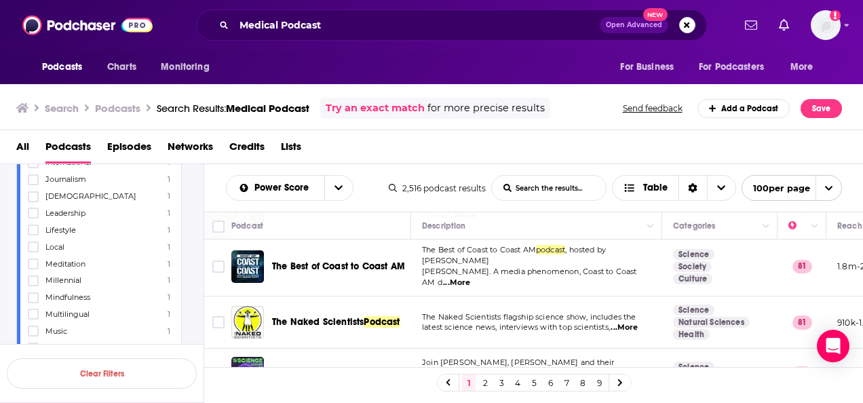
click at [623, 322] on span "...More" at bounding box center [623, 327] width 27 height 11
click at [427, 322] on span "latest science news, interviews with top scientists," at bounding box center [516, 326] width 188 height 9
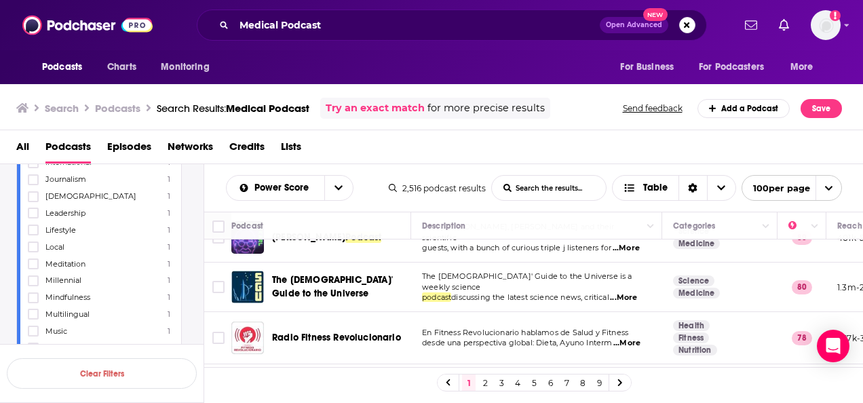
scroll to position [339, 0]
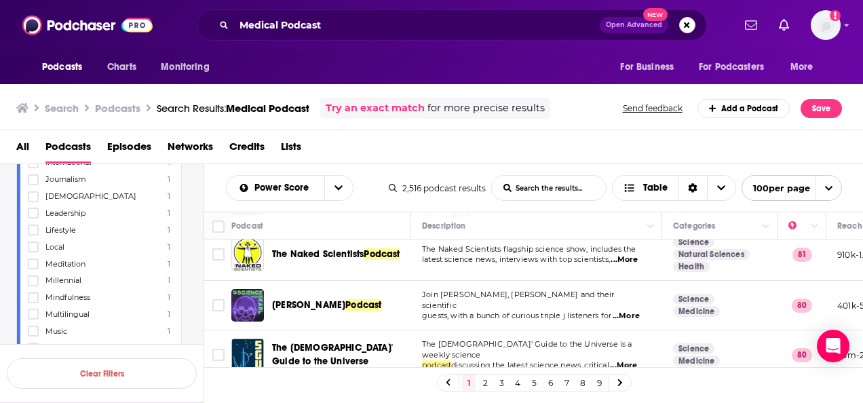
click at [624, 311] on span "...More" at bounding box center [625, 316] width 27 height 11
click at [419, 285] on td "Join Dr Karl Kruszelnicki, Lucy Smith and their scientific guests, with a bunch…" at bounding box center [536, 306] width 251 height 50
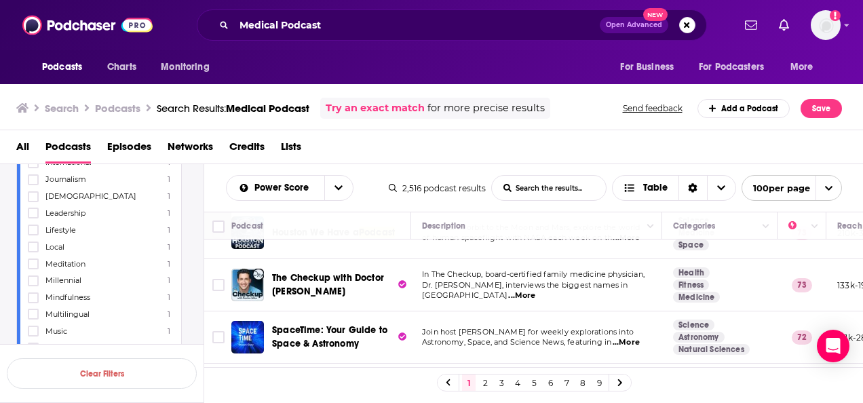
scroll to position [882, 0]
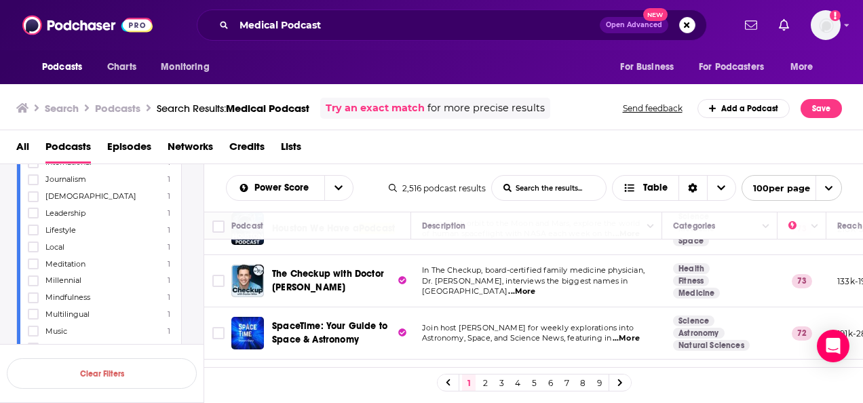
click at [535, 286] on span "...More" at bounding box center [521, 291] width 27 height 11
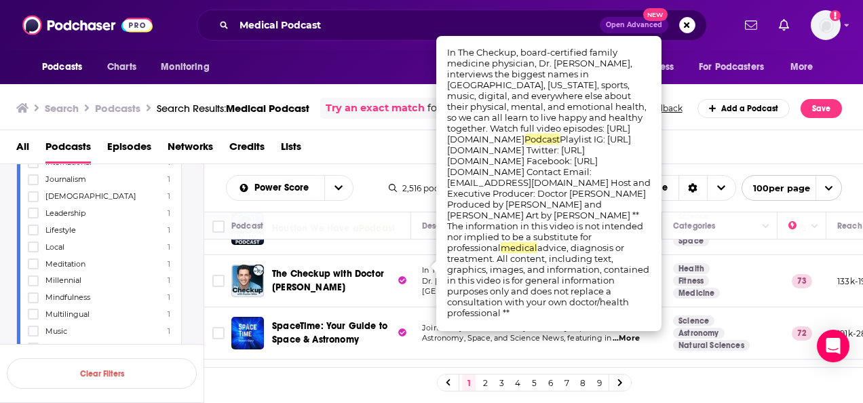
click at [368, 205] on div "Power Score List Search Input Search the results... Table 2,516 podcast results…" at bounding box center [533, 187] width 659 height 47
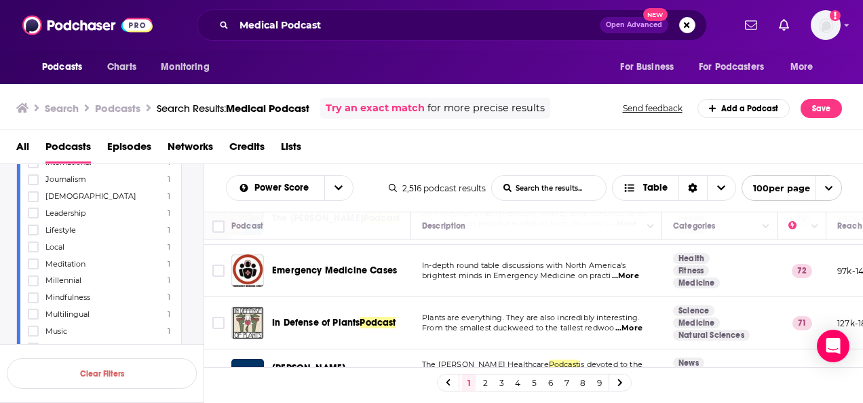
scroll to position [1221, 0]
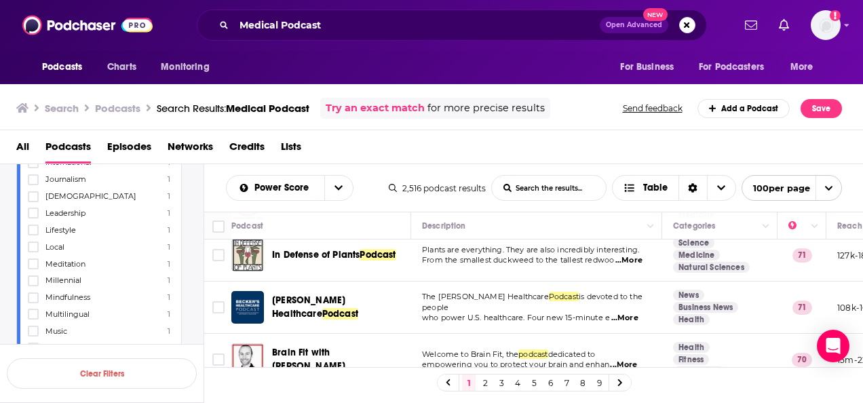
click at [624, 313] on span "...More" at bounding box center [624, 318] width 27 height 11
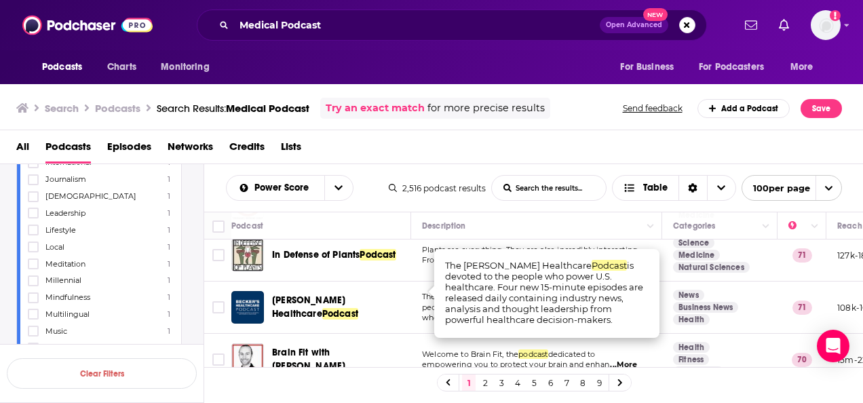
click at [412, 298] on div "Becker’s Healthcare Podcast" at bounding box center [342, 307] width 141 height 33
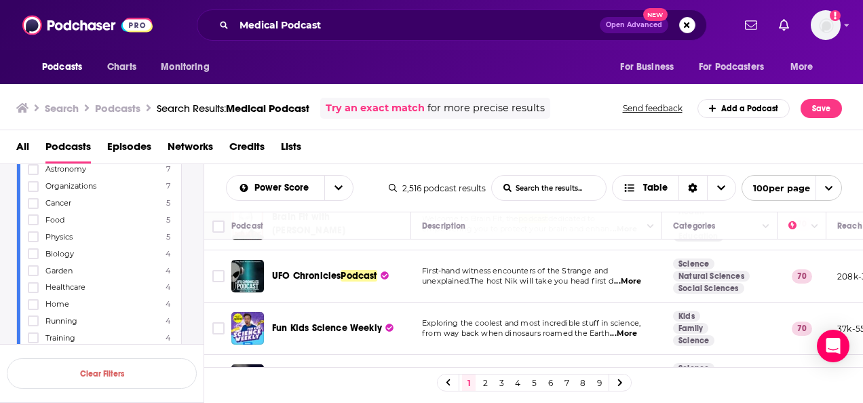
scroll to position [1017, 0]
click at [33, 216] on icon at bounding box center [33, 220] width 8 height 8
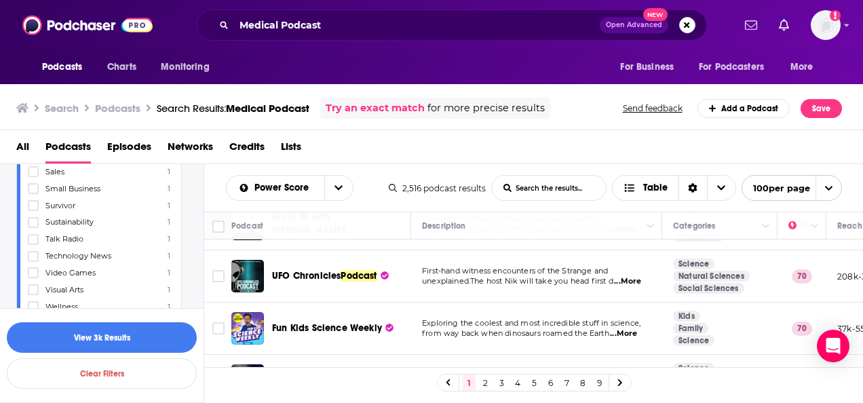
scroll to position [2442, 0]
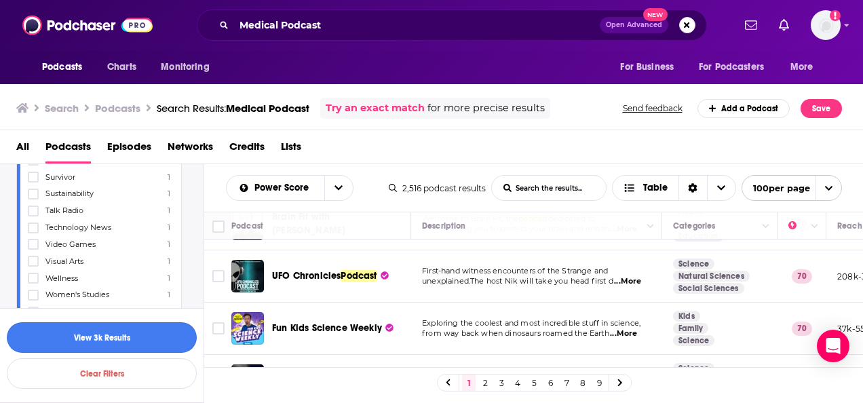
click at [89, 338] on button "View 3k Results" at bounding box center [102, 337] width 190 height 31
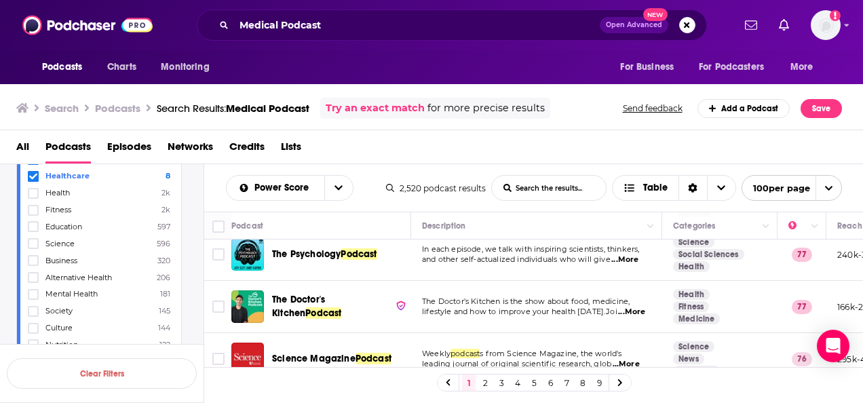
scroll to position [49, 0]
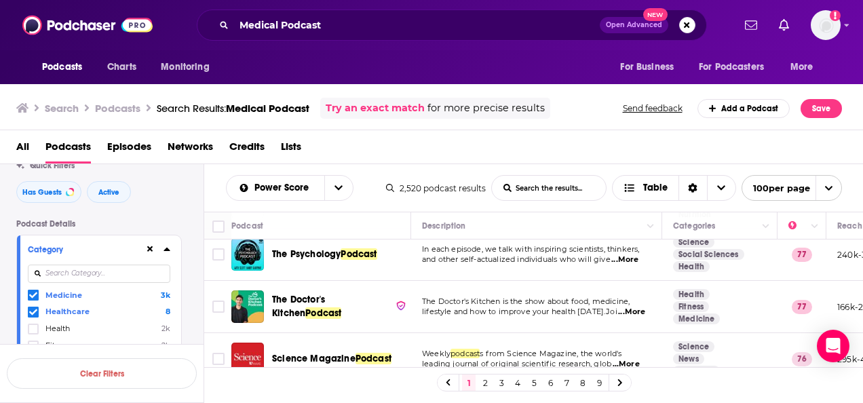
click at [68, 275] on input at bounding box center [99, 274] width 142 height 18
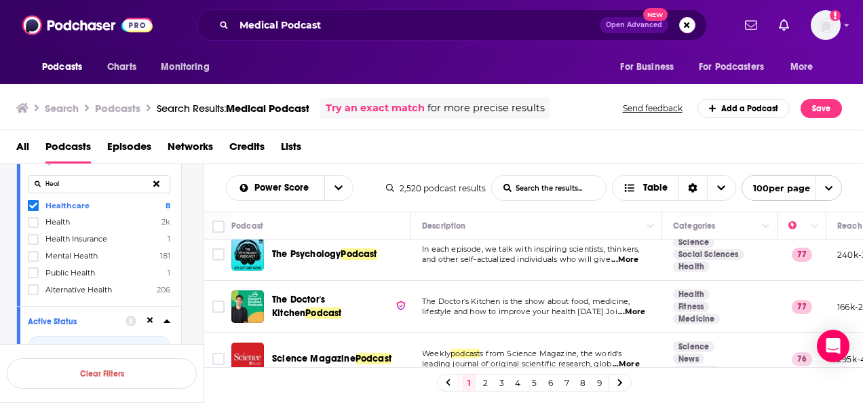
scroll to position [117, 0]
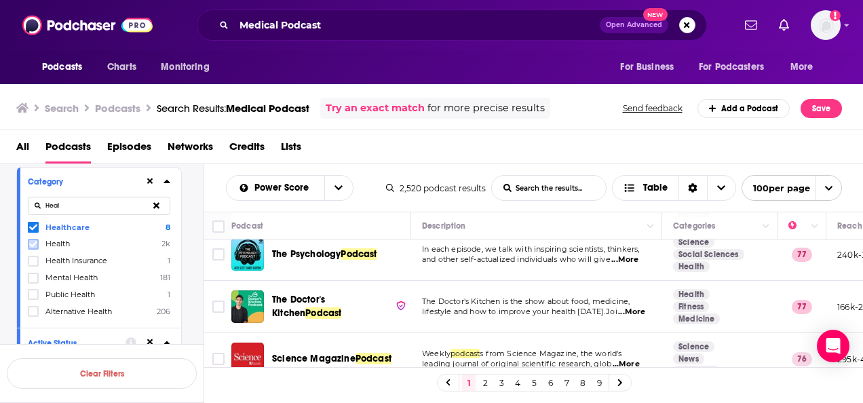
type input "Heal"
click at [34, 246] on icon at bounding box center [33, 244] width 8 height 8
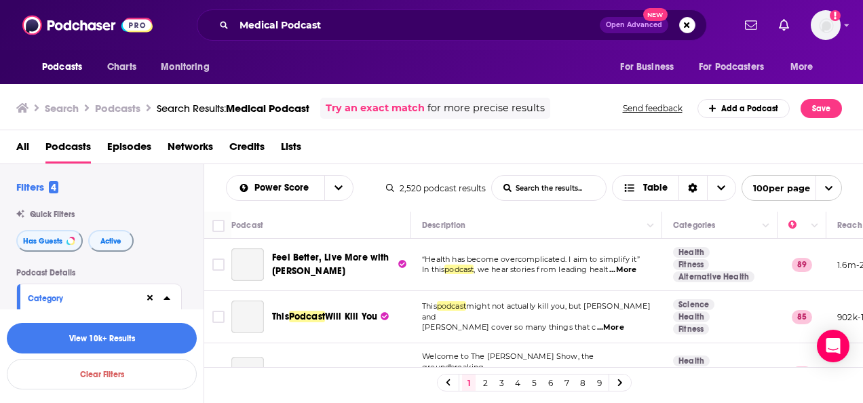
scroll to position [543, 0]
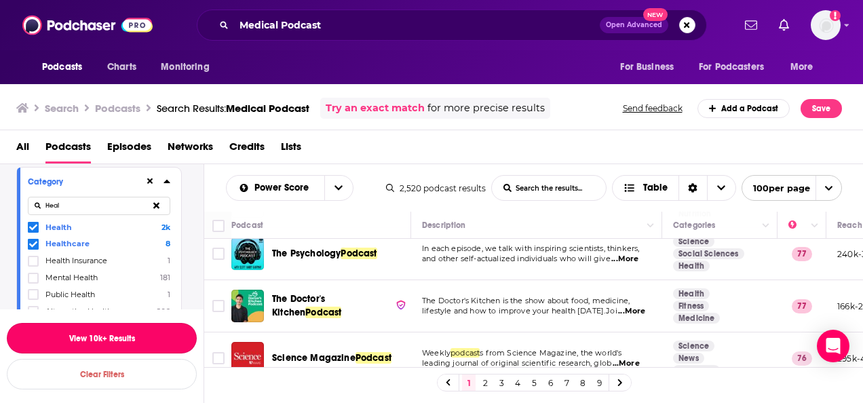
click at [115, 332] on button "View 10k+ Results" at bounding box center [102, 338] width 190 height 31
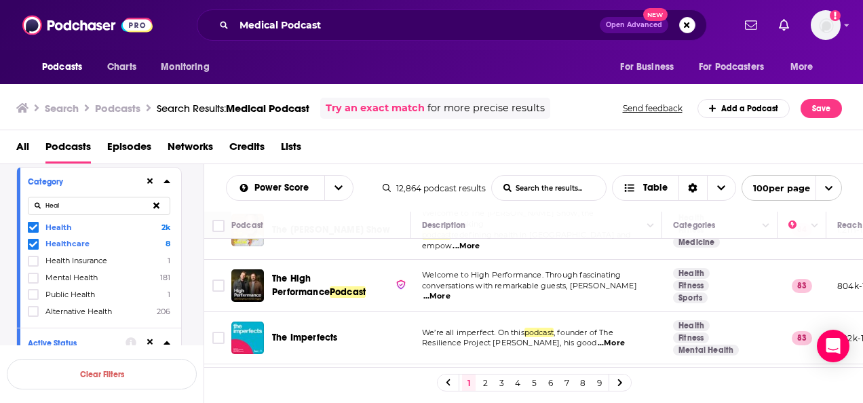
scroll to position [678, 0]
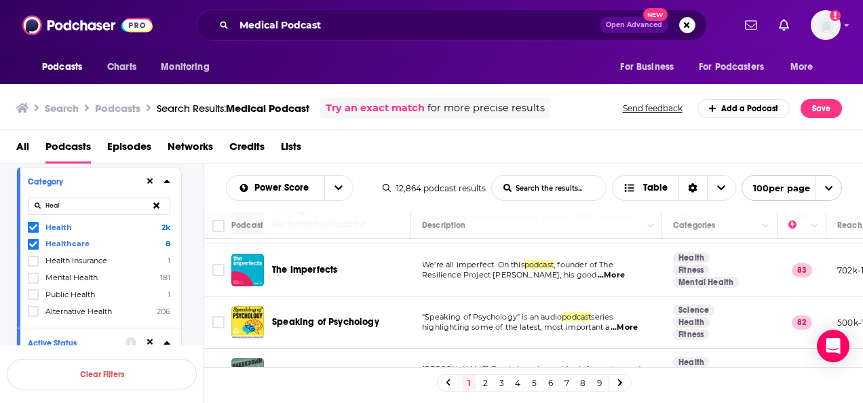
click at [625, 270] on span "...More" at bounding box center [611, 275] width 27 height 11
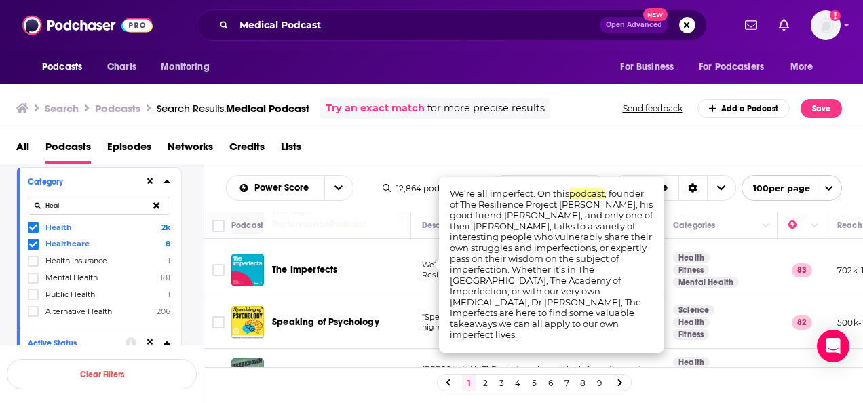
click at [467, 150] on div "All Podcasts Episodes Networks Credits Lists" at bounding box center [434, 150] width 836 height 28
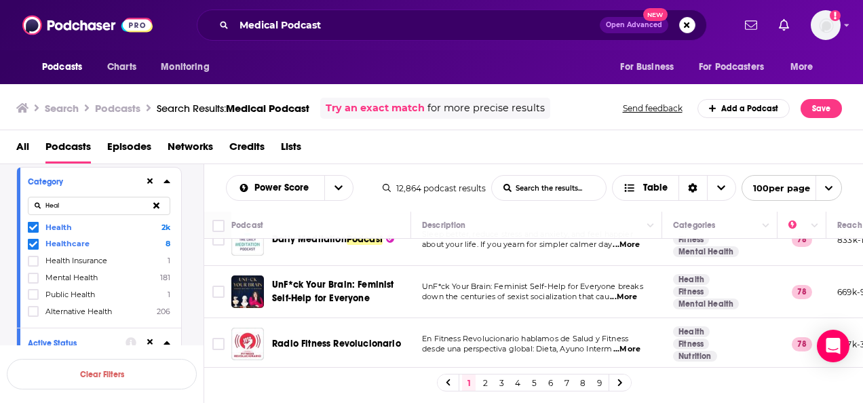
scroll to position [1424, 0]
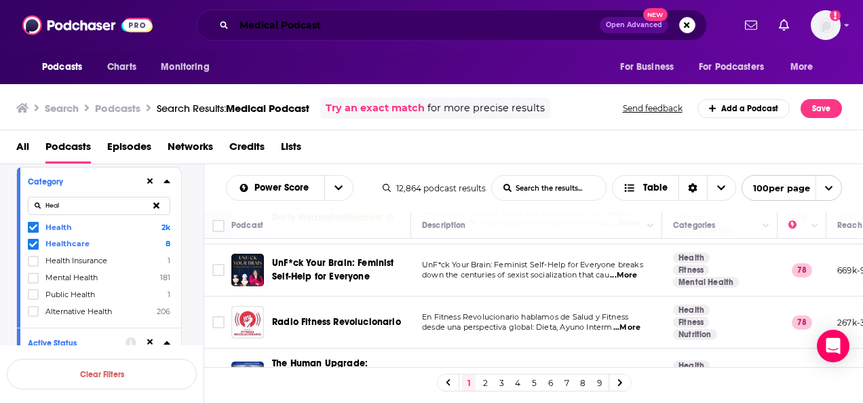
click at [324, 23] on input "Medical Podcast" at bounding box center [417, 25] width 366 height 22
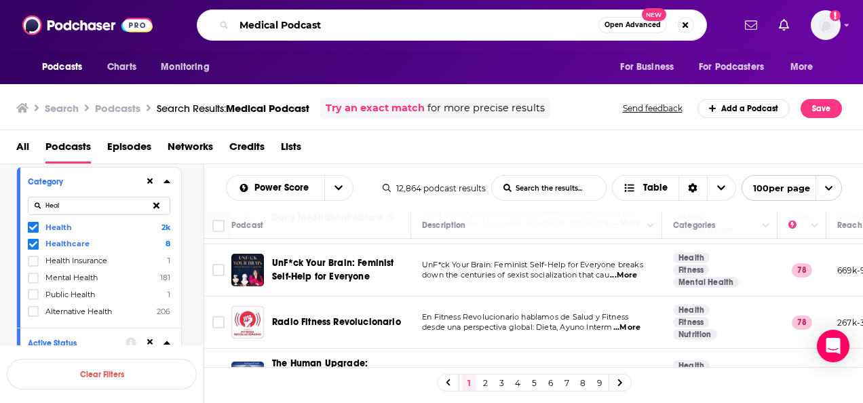
drag, startPoint x: 333, startPoint y: 27, endPoint x: 239, endPoint y: 31, distance: 94.3
click at [239, 31] on input "Medical Podcast" at bounding box center [416, 25] width 364 height 22
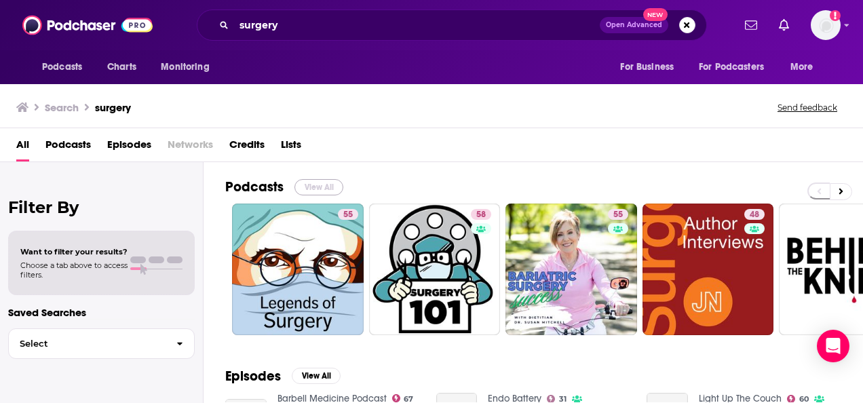
click at [316, 185] on button "View All" at bounding box center [318, 187] width 49 height 16
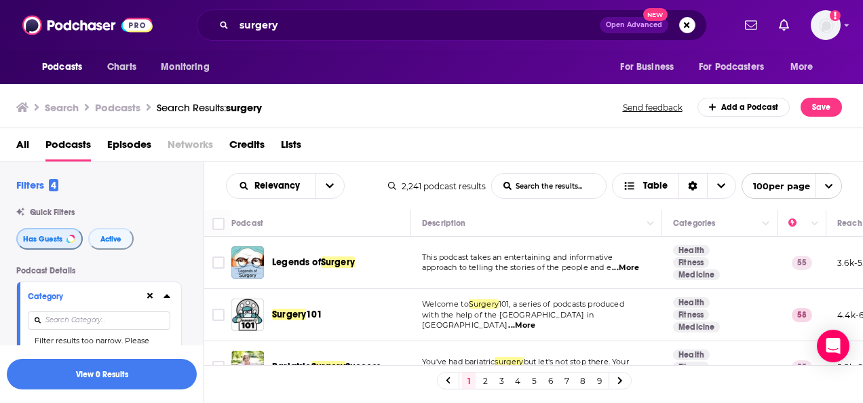
click at [47, 241] on span "Has Guests" at bounding box center [42, 238] width 39 height 7
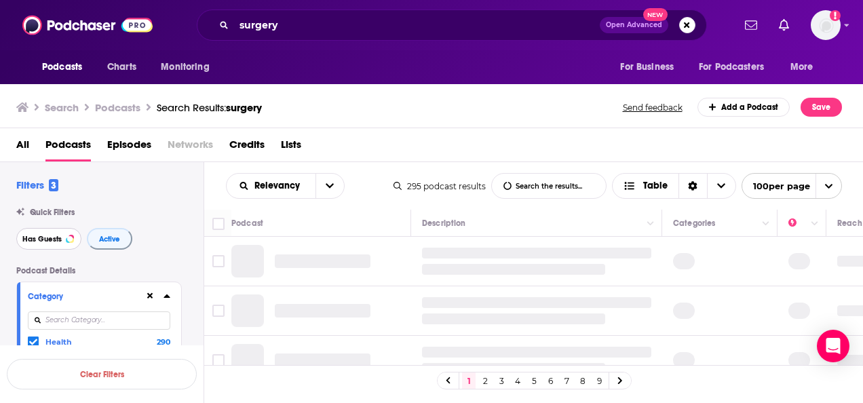
click at [56, 241] on span "Has Guests" at bounding box center [41, 238] width 39 height 7
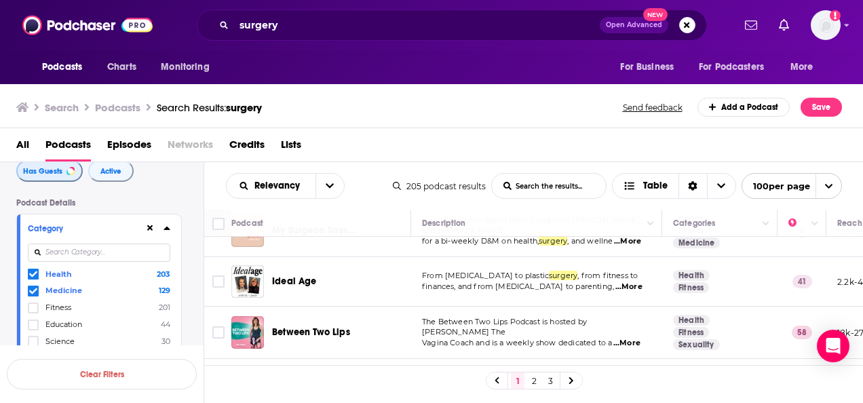
scroll to position [3866, 0]
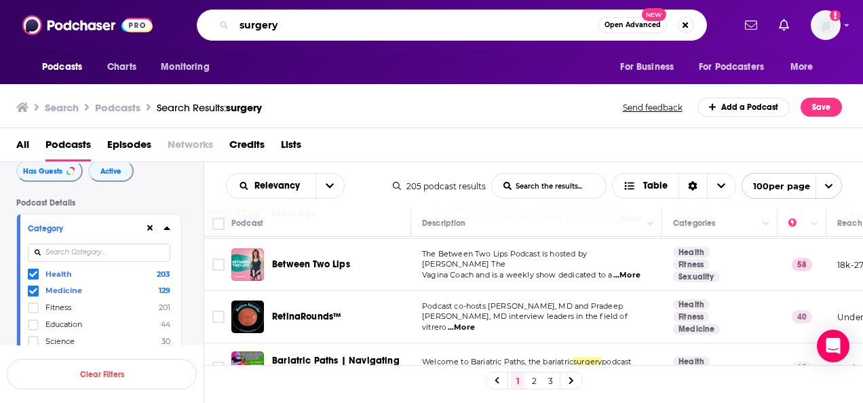
click at [252, 22] on input "surgery" at bounding box center [416, 25] width 364 height 22
click at [252, 23] on input "surgery" at bounding box center [416, 25] width 364 height 22
type input "P"
type input "Orthopedic"
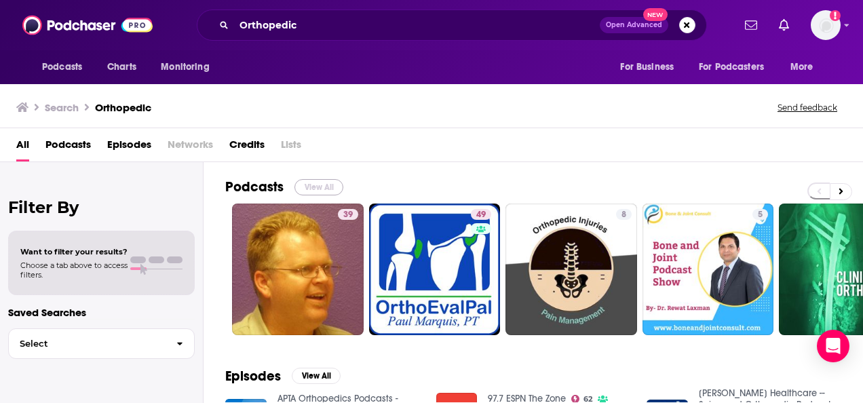
click at [314, 184] on button "View All" at bounding box center [318, 187] width 49 height 16
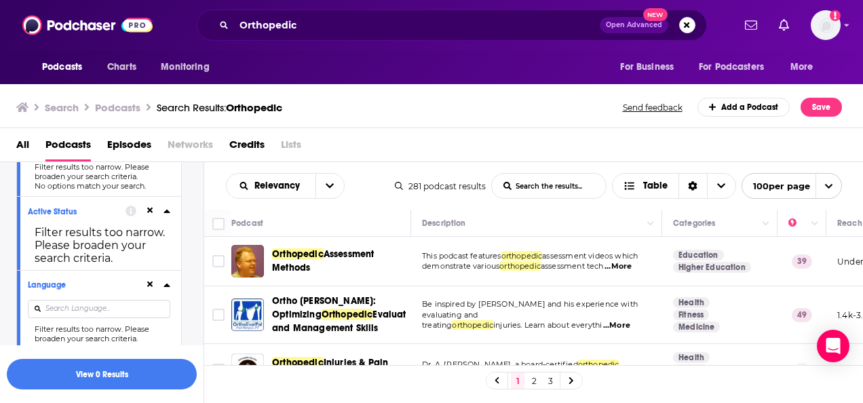
scroll to position [203, 0]
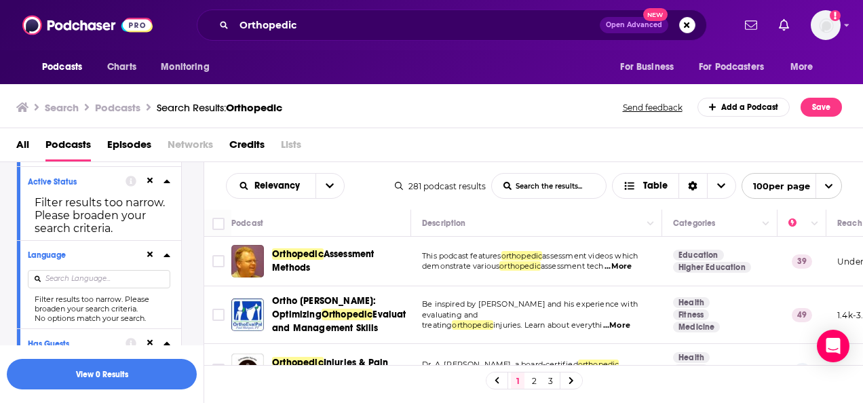
click at [167, 255] on icon at bounding box center [166, 254] width 6 height 3
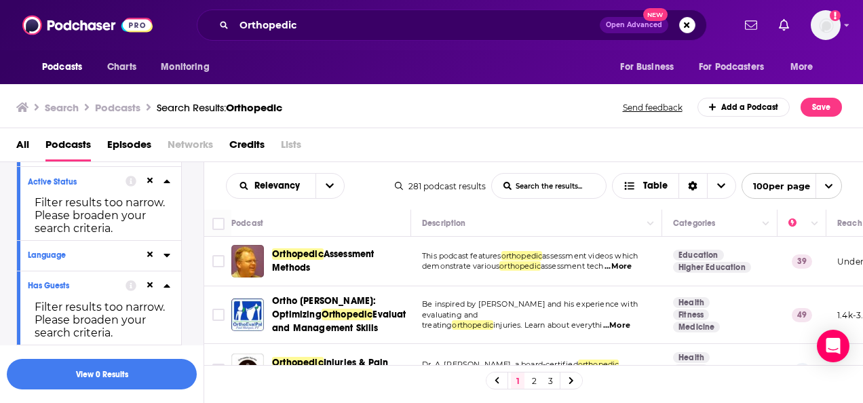
click at [167, 255] on icon at bounding box center [166, 255] width 6 height 3
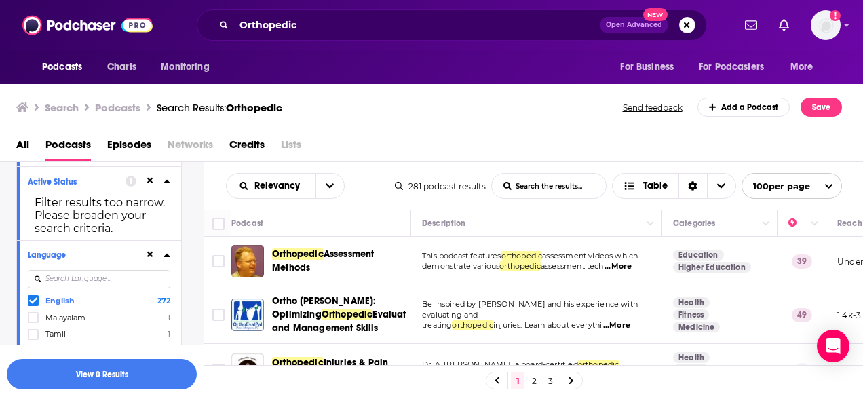
click at [33, 300] on icon at bounding box center [33, 300] width 8 height 8
click at [129, 372] on button "View 35 Results" at bounding box center [102, 374] width 190 height 31
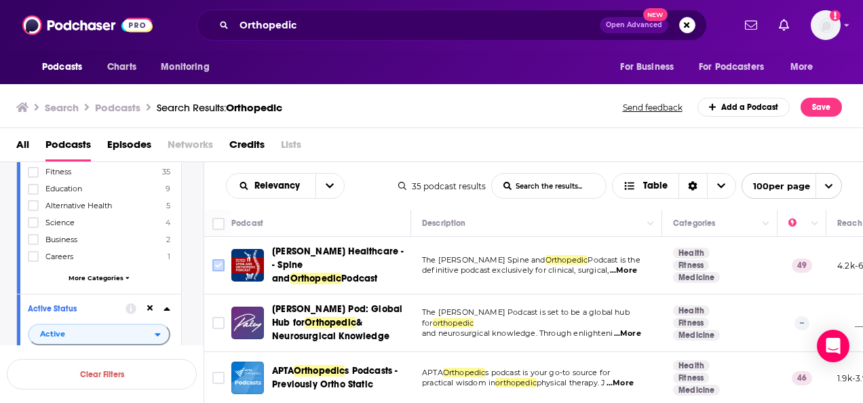
click at [216, 262] on input "Toggle select row" at bounding box center [218, 265] width 12 height 12
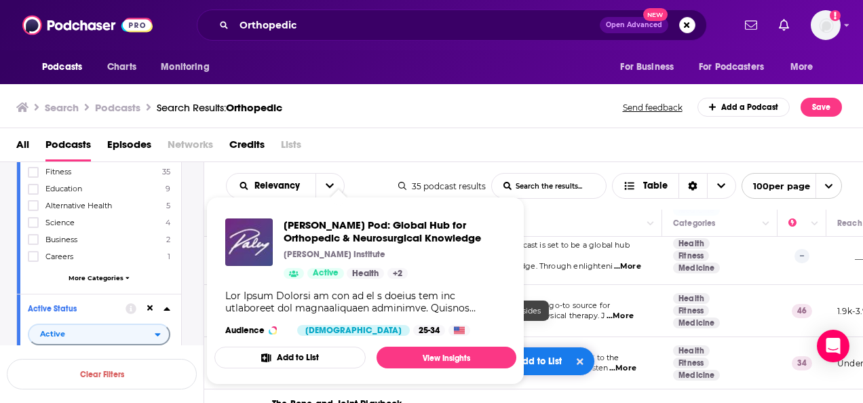
scroll to position [68, 0]
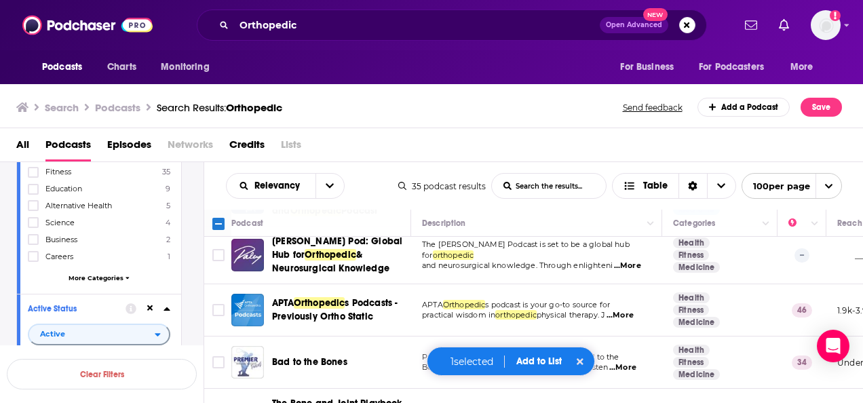
click at [623, 260] on span "...More" at bounding box center [627, 265] width 27 height 11
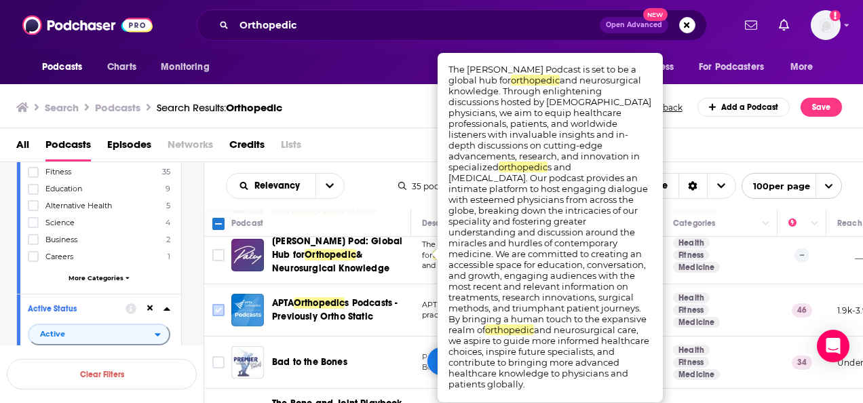
click at [217, 306] on input "Toggle select row" at bounding box center [218, 310] width 12 height 12
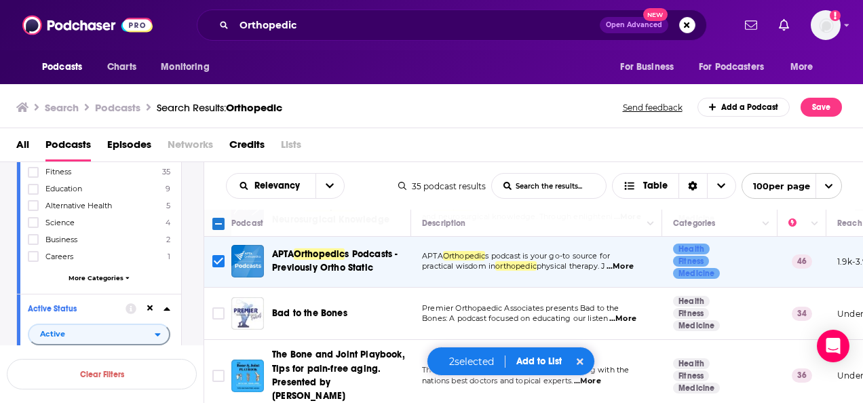
scroll to position [136, 0]
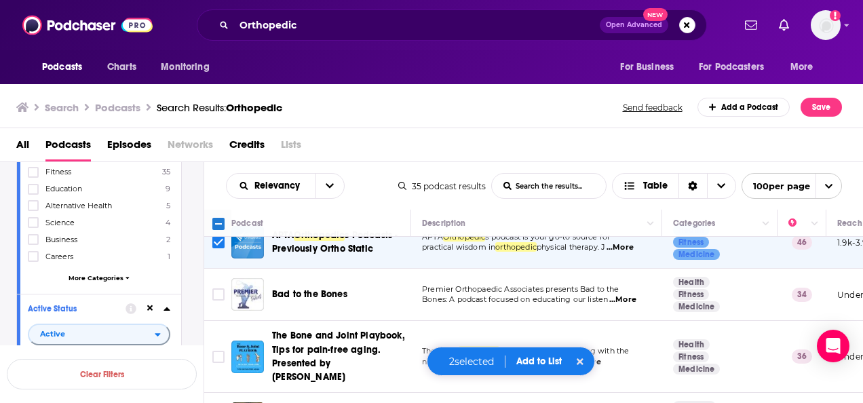
click at [628, 294] on span "...More" at bounding box center [622, 299] width 27 height 11
click at [218, 288] on input "Toggle select row" at bounding box center [218, 294] width 12 height 12
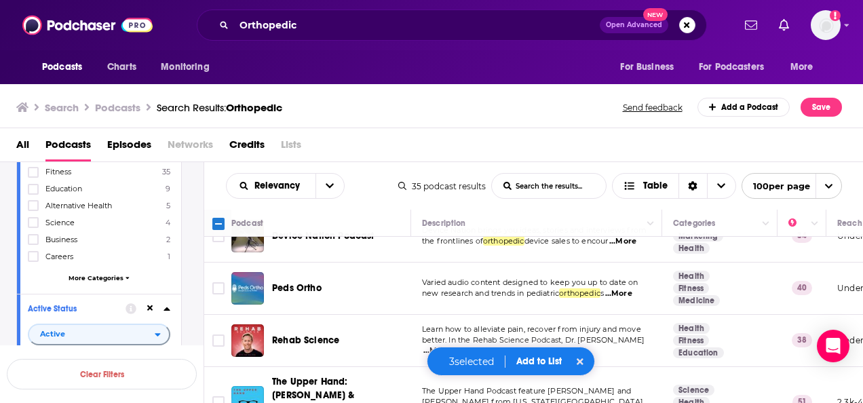
scroll to position [339, 0]
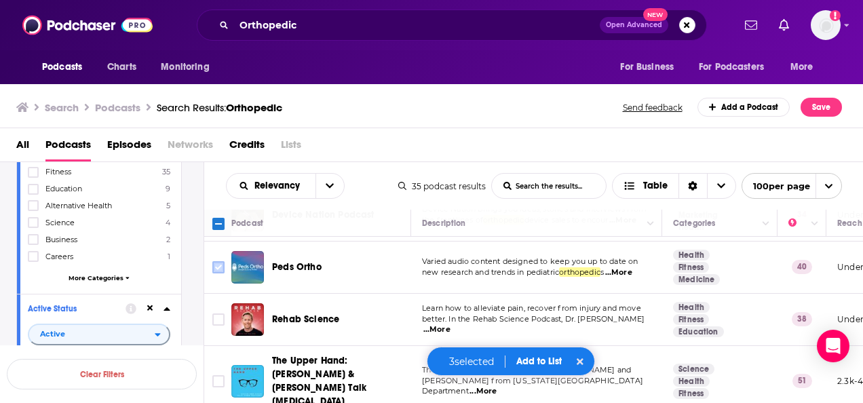
click at [217, 261] on input "Toggle select row" at bounding box center [218, 267] width 12 height 12
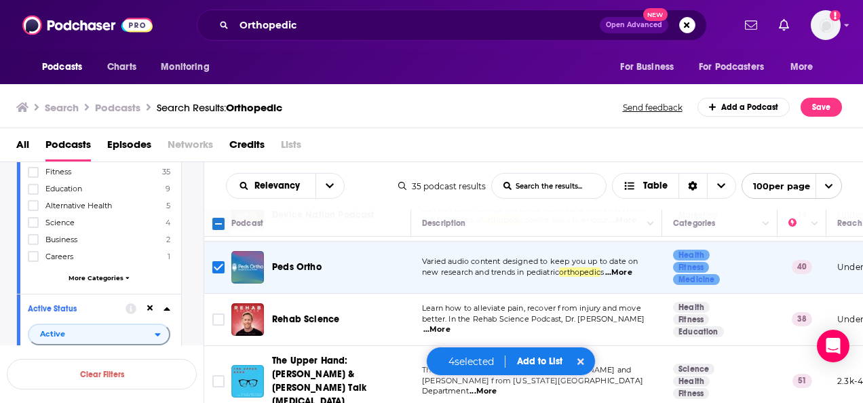
scroll to position [407, 0]
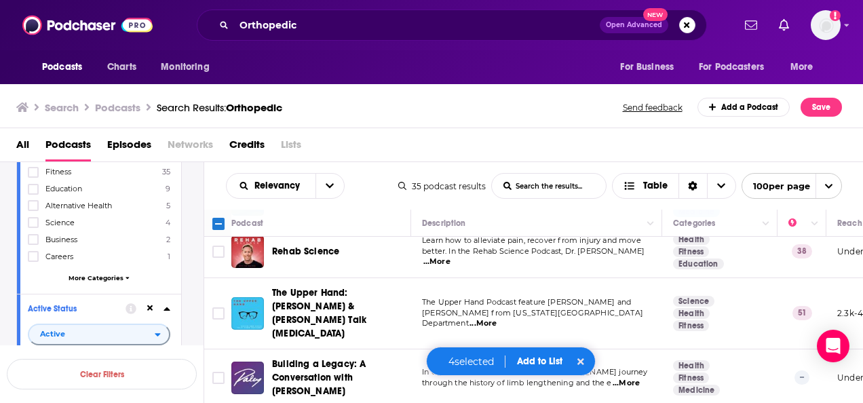
click at [496, 318] on span "...More" at bounding box center [482, 323] width 27 height 11
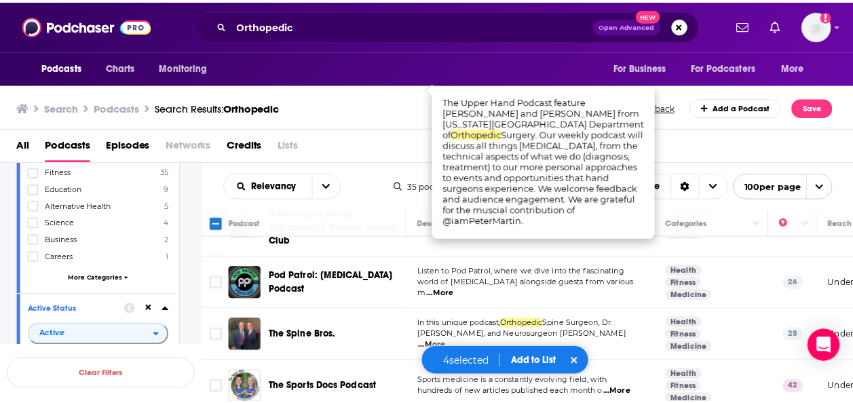
scroll to position [610, 0]
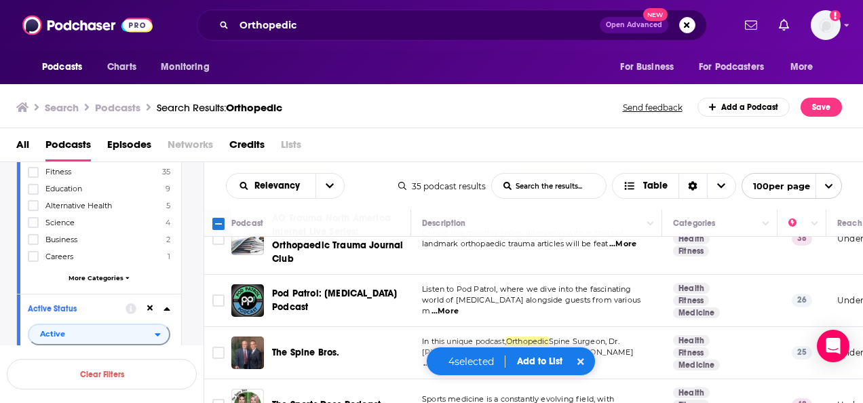
click at [450, 358] on span "...More" at bounding box center [436, 363] width 27 height 11
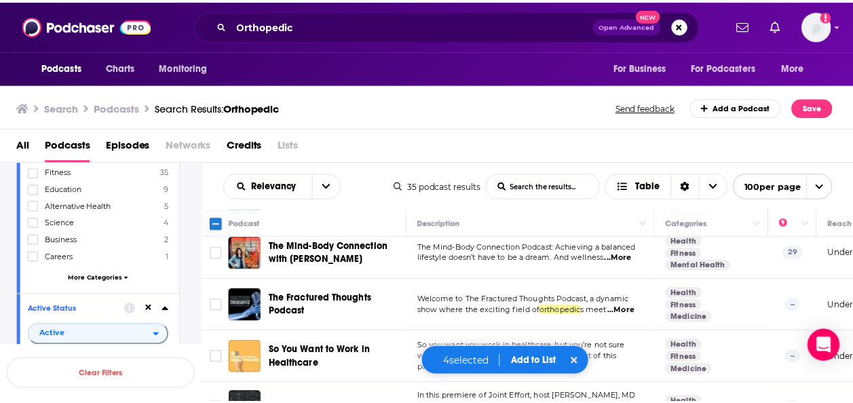
scroll to position [1685, 0]
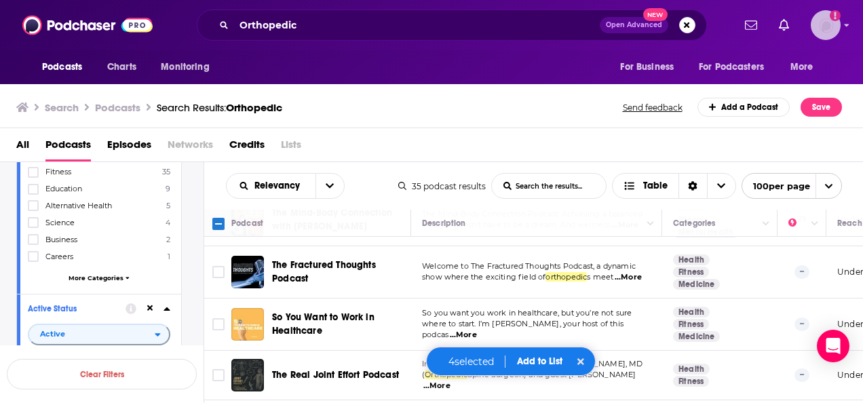
click at [829, 22] on img "Logged in as AlexMerceron" at bounding box center [825, 25] width 30 height 30
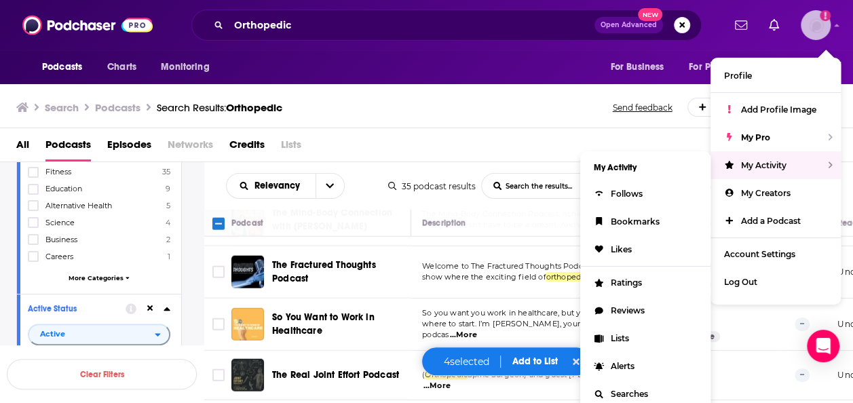
click at [763, 166] on span "My Activity" at bounding box center [763, 165] width 45 height 10
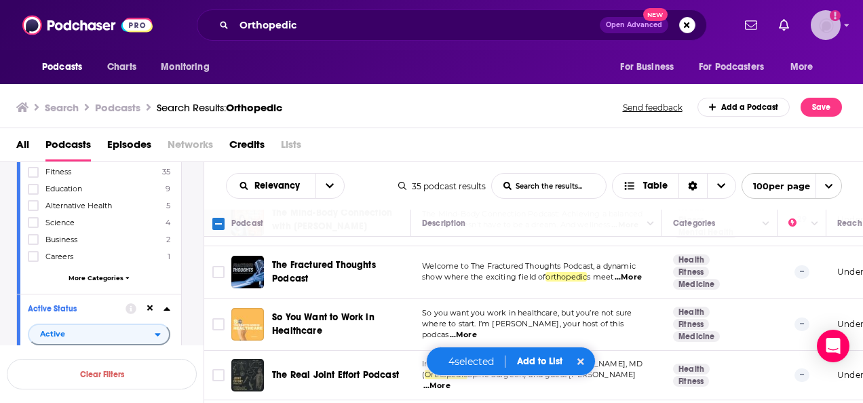
click at [818, 31] on img "Logged in as AlexMerceron" at bounding box center [825, 25] width 30 height 30
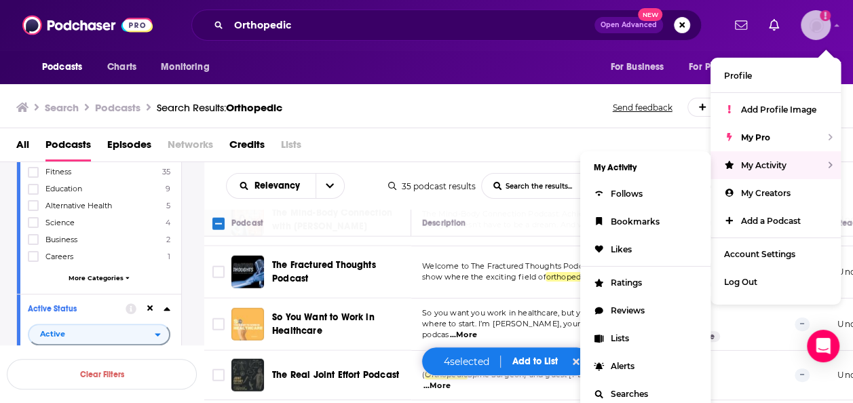
click at [832, 163] on div "My Activity" at bounding box center [775, 165] width 130 height 28
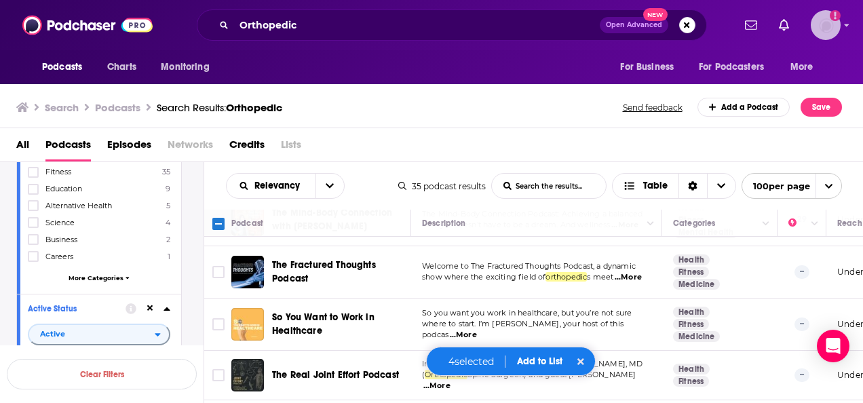
click at [816, 35] on img "Logged in as AlexMerceron" at bounding box center [825, 25] width 30 height 30
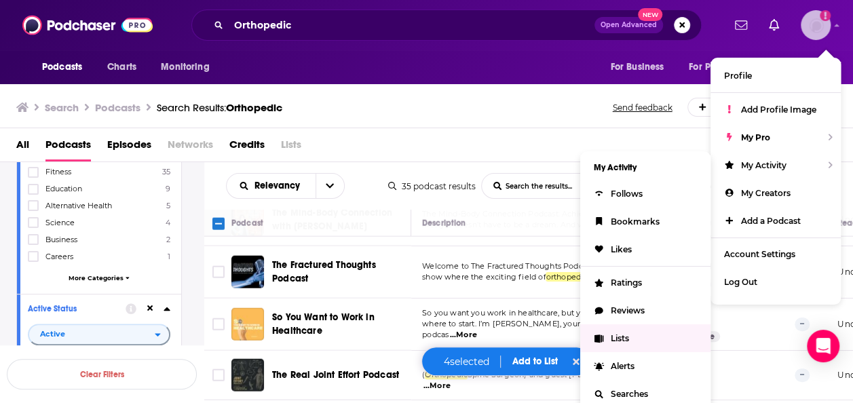
click at [631, 341] on link "Lists" at bounding box center [645, 338] width 130 height 28
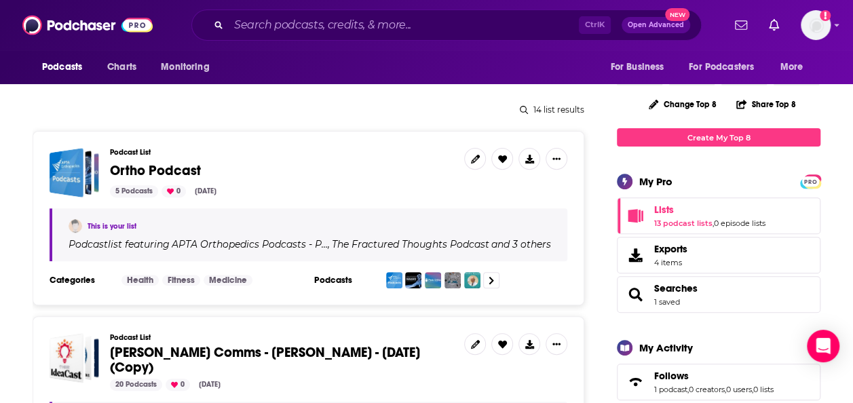
scroll to position [147, 0]
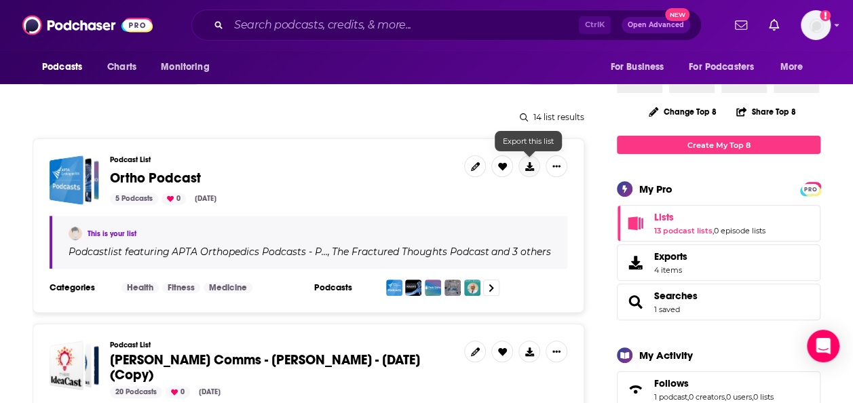
click at [525, 168] on icon at bounding box center [529, 166] width 9 height 9
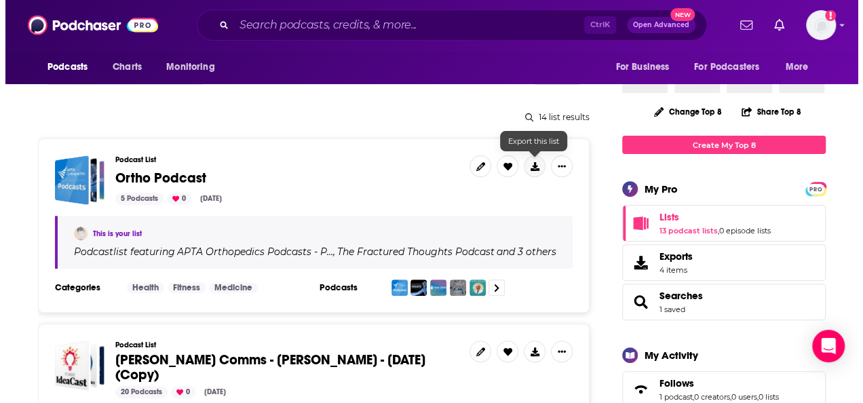
scroll to position [0, 0]
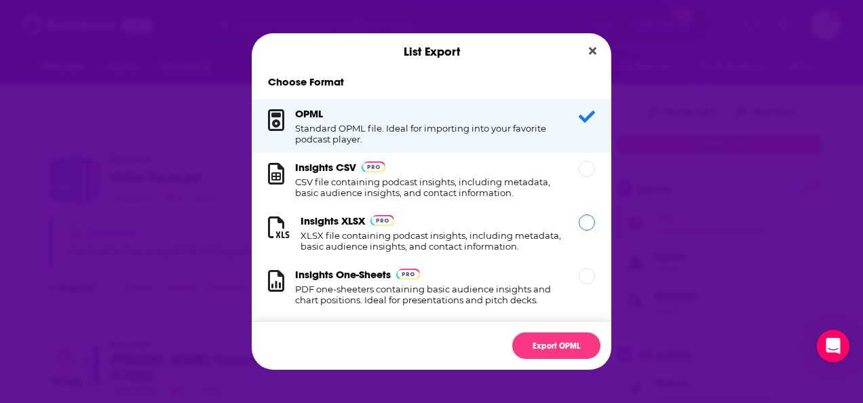
click at [438, 248] on h1 "XLSX file containing podcast insights, including metadata, basic audience insig…" at bounding box center [431, 241] width 262 height 22
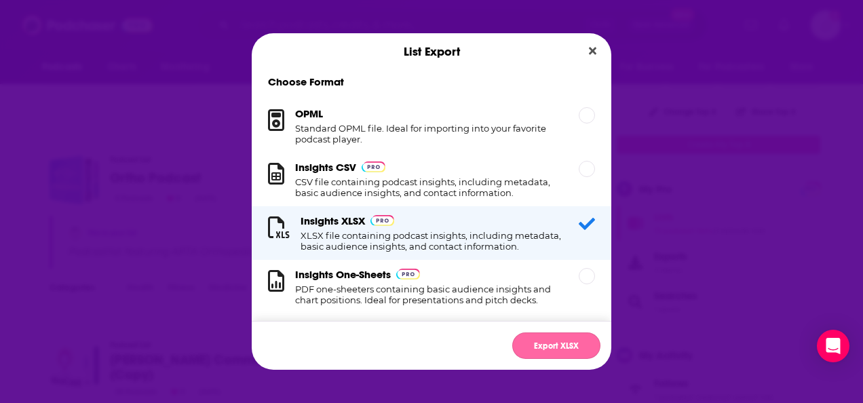
click at [536, 339] on button "Export XLSX" at bounding box center [556, 345] width 88 height 26
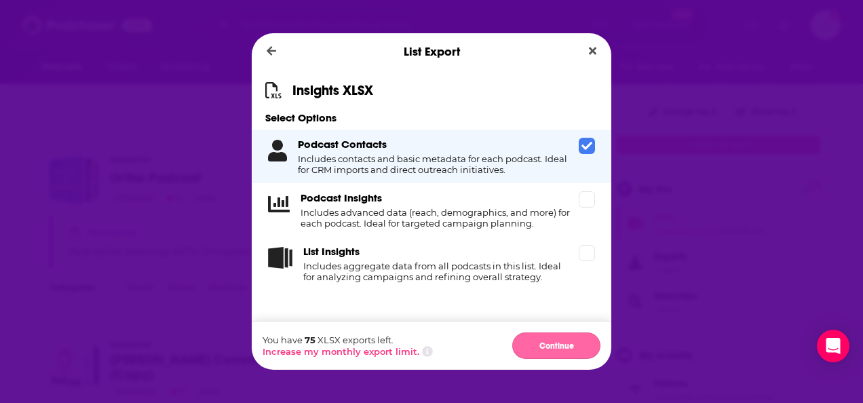
click at [570, 344] on button "Continue" at bounding box center [556, 345] width 88 height 26
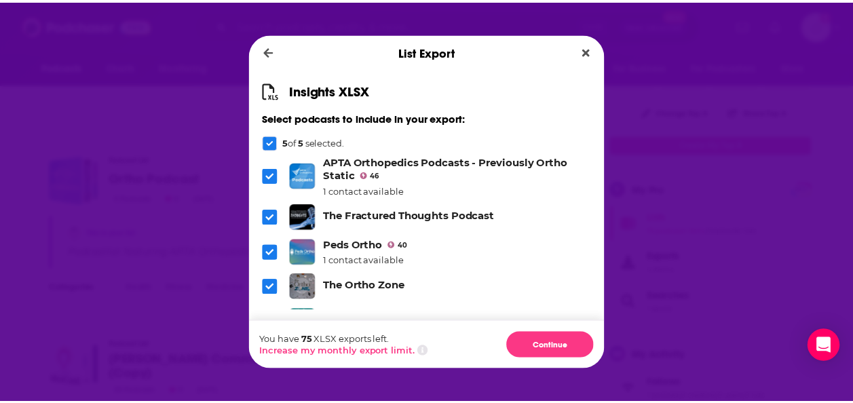
scroll to position [39, 0]
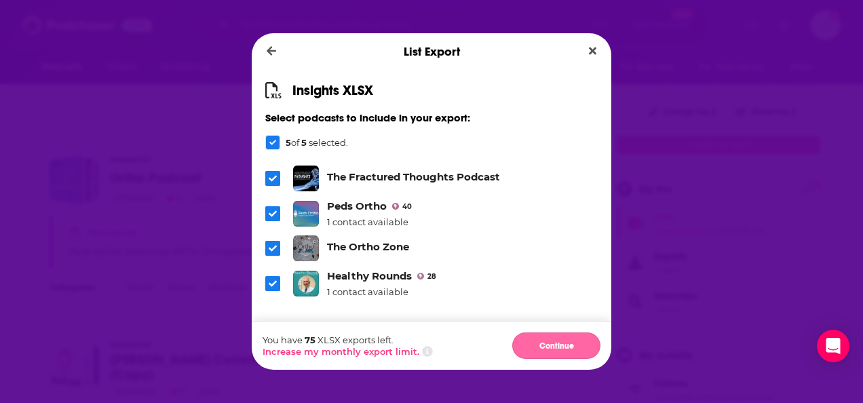
click at [548, 345] on button "Continue" at bounding box center [556, 345] width 88 height 26
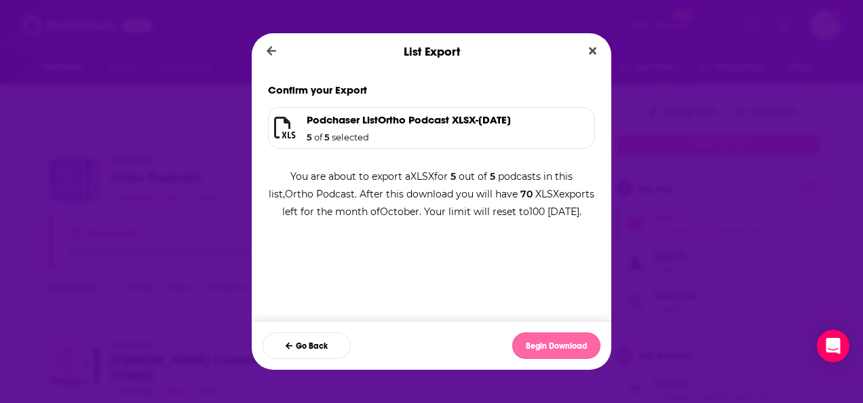
click at [539, 351] on button "Begin Download" at bounding box center [556, 345] width 88 height 26
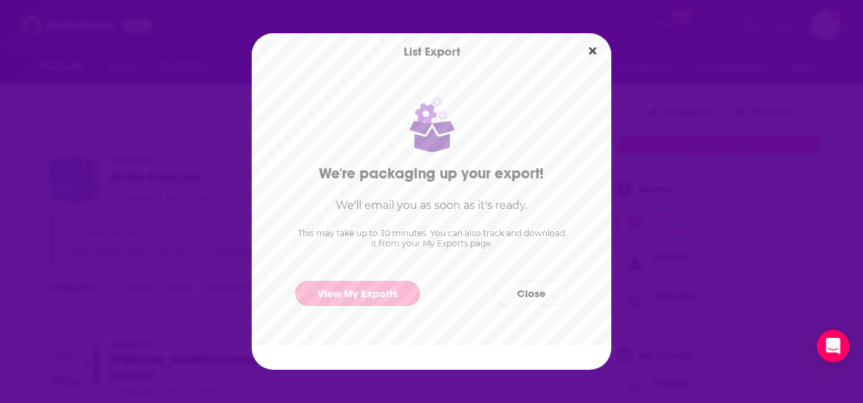
click at [393, 288] on link "View My Exports" at bounding box center [357, 293] width 125 height 25
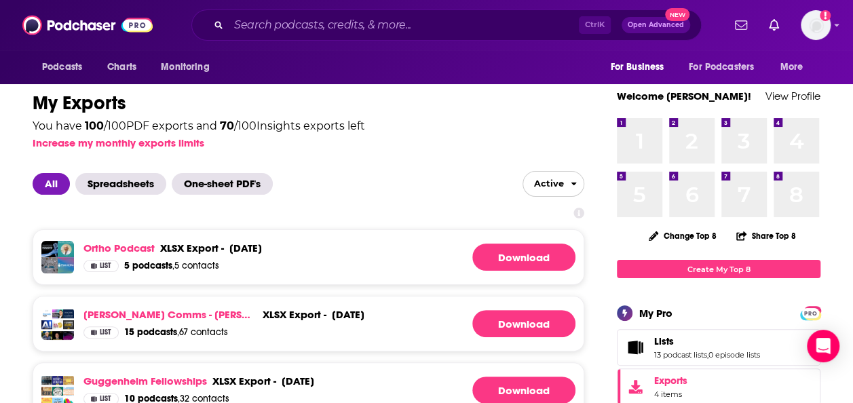
scroll to position [24, 0]
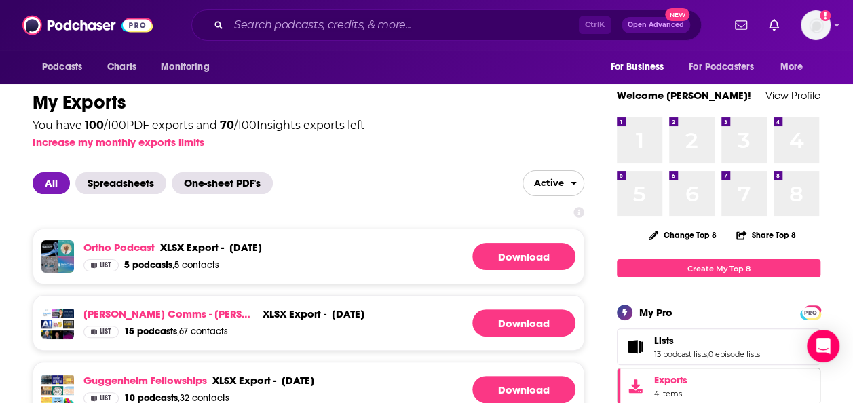
click at [682, 377] on span "Exports" at bounding box center [670, 380] width 33 height 12
click at [642, 391] on icon "Exports" at bounding box center [635, 386] width 17 height 14
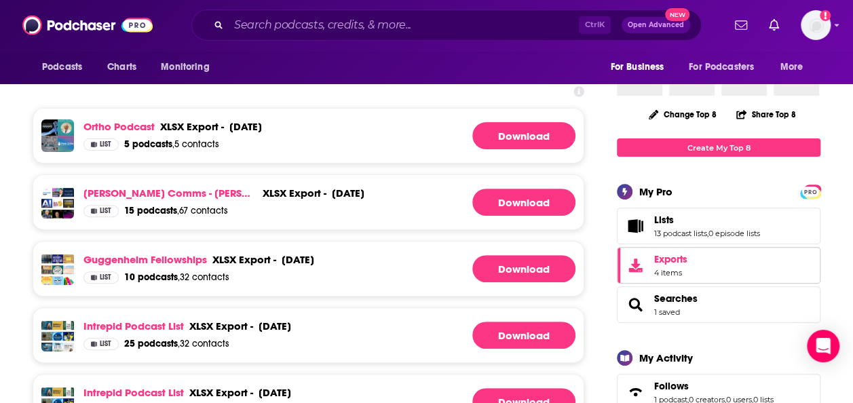
scroll to position [152, 0]
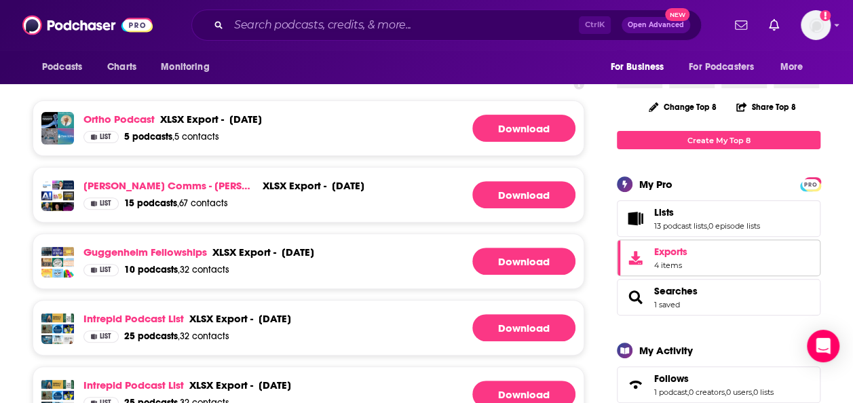
click at [709, 256] on link "Exports 4 items" at bounding box center [717, 257] width 203 height 37
click at [657, 252] on span "Exports" at bounding box center [670, 252] width 33 height 12
click at [664, 218] on span "Lists" at bounding box center [664, 212] width 20 height 12
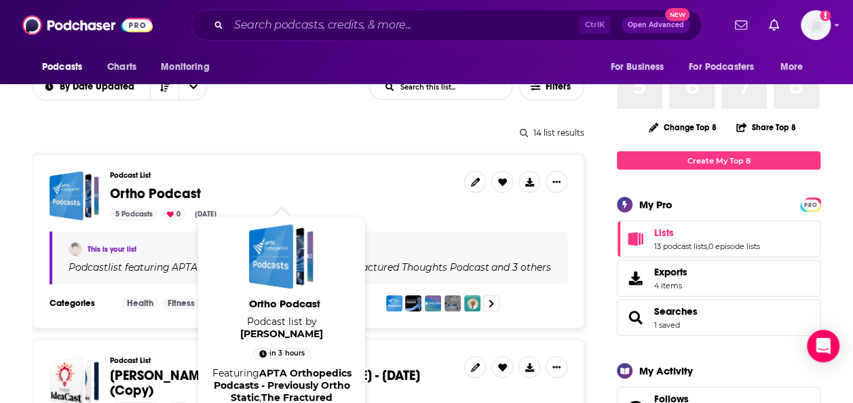
scroll to position [146, 0]
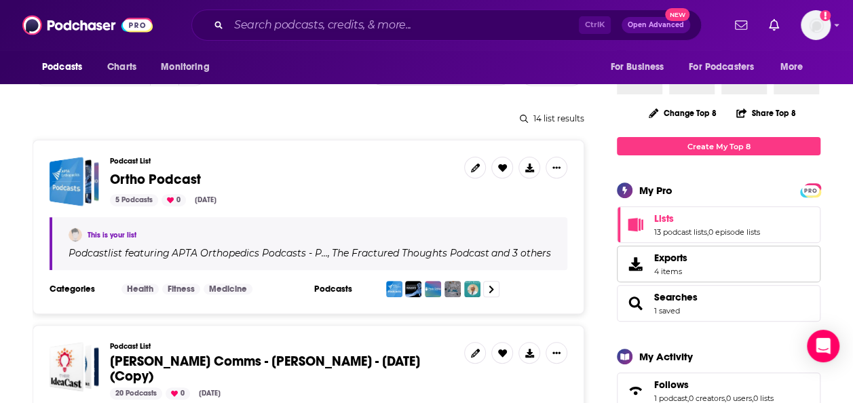
click at [672, 267] on span "4 items" at bounding box center [670, 271] width 33 height 9
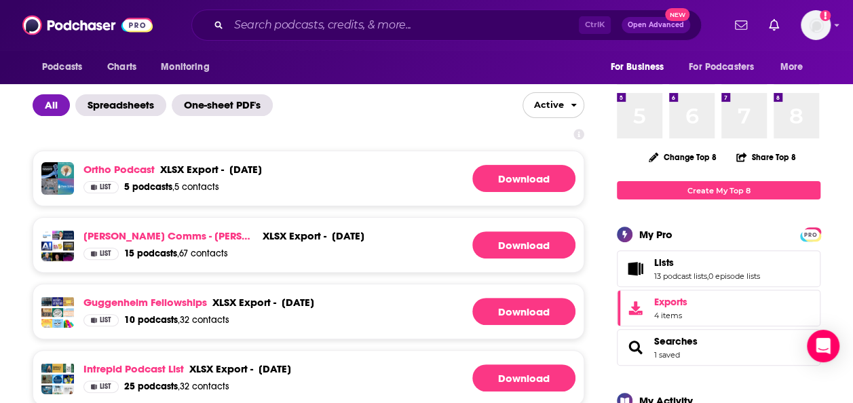
scroll to position [104, 0]
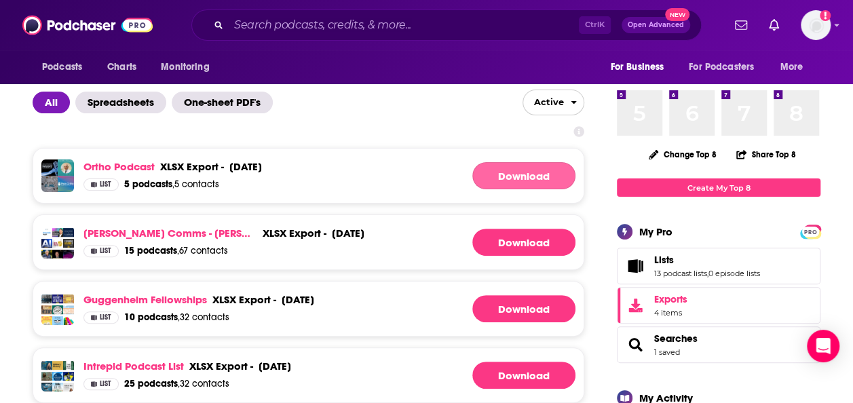
click at [541, 180] on link "Download" at bounding box center [523, 175] width 103 height 27
